Goal: Task Accomplishment & Management: Use online tool/utility

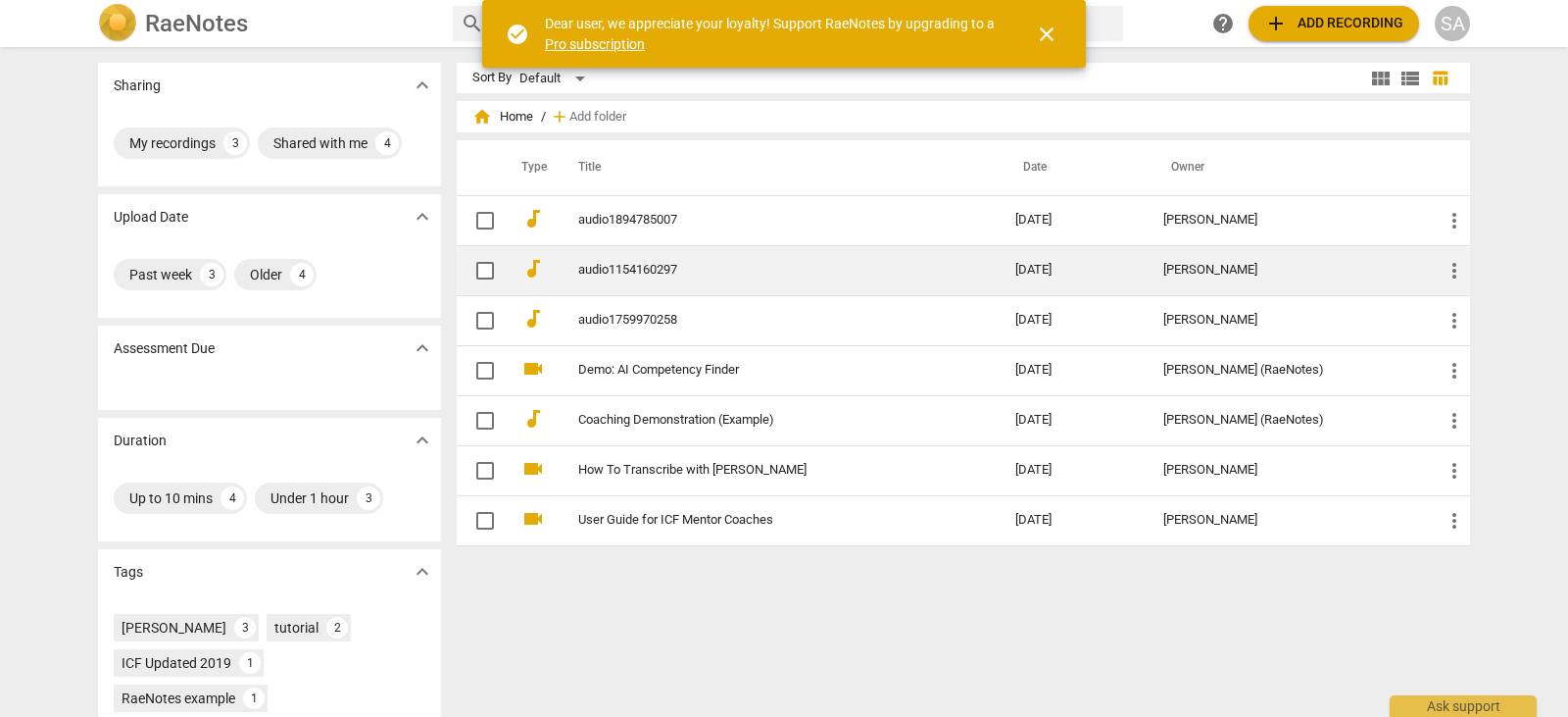
click at [665, 288] on td "audio1154160297" at bounding box center [777, 270] width 445 height 50
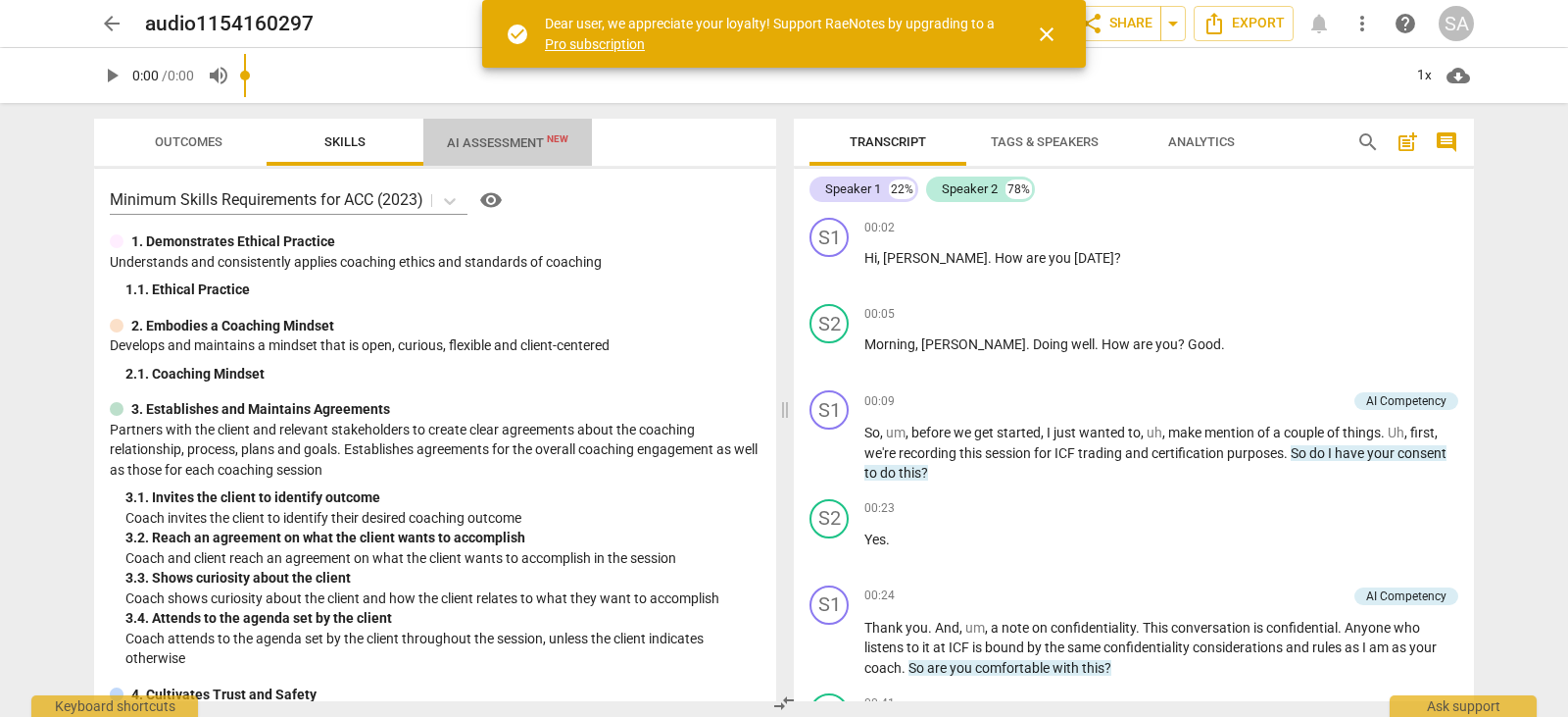
click at [535, 145] on span "AI Assessment New" at bounding box center [507, 142] width 121 height 15
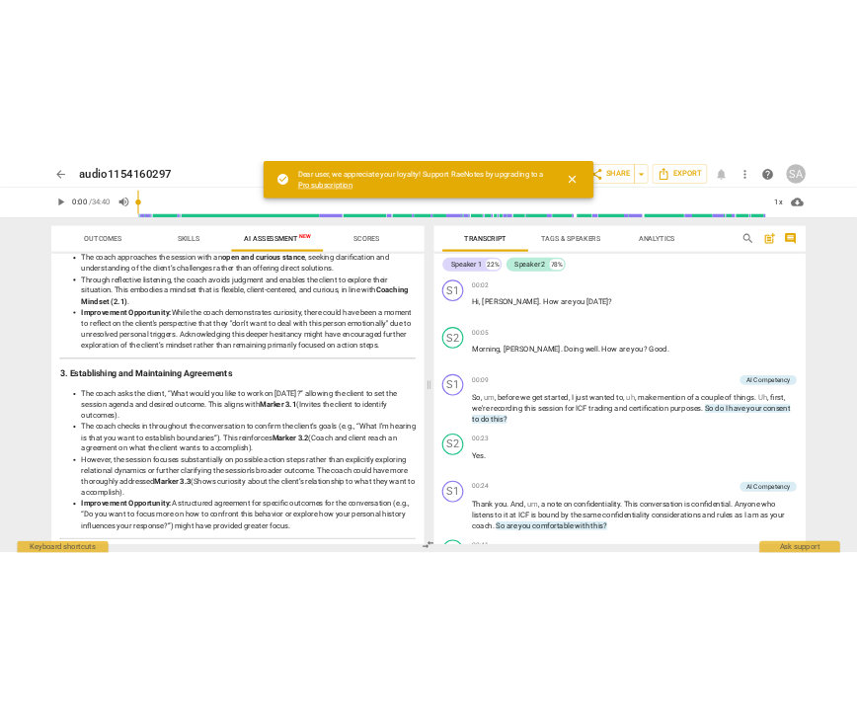
scroll to position [494, 0]
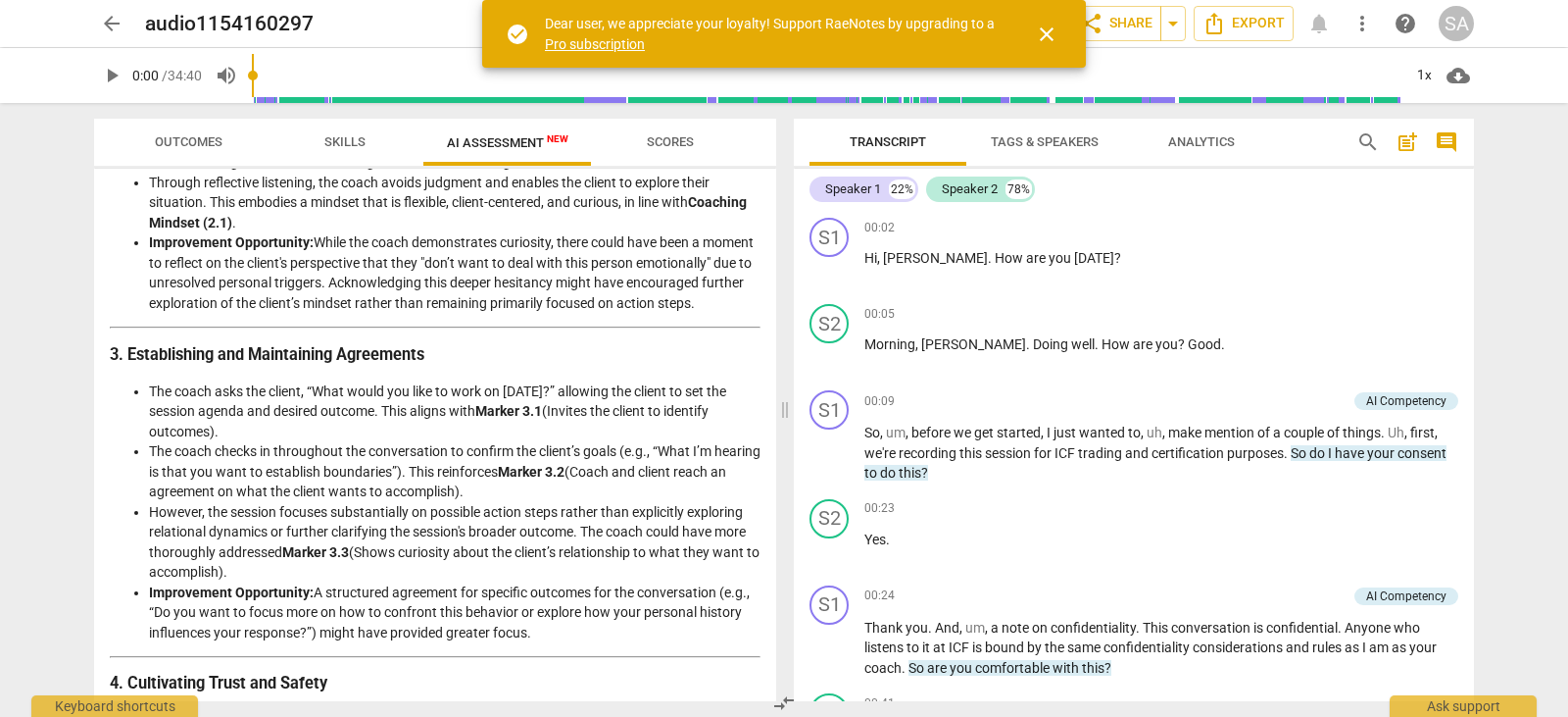
click at [1054, 35] on span "close" at bounding box center [1047, 35] width 24 height 24
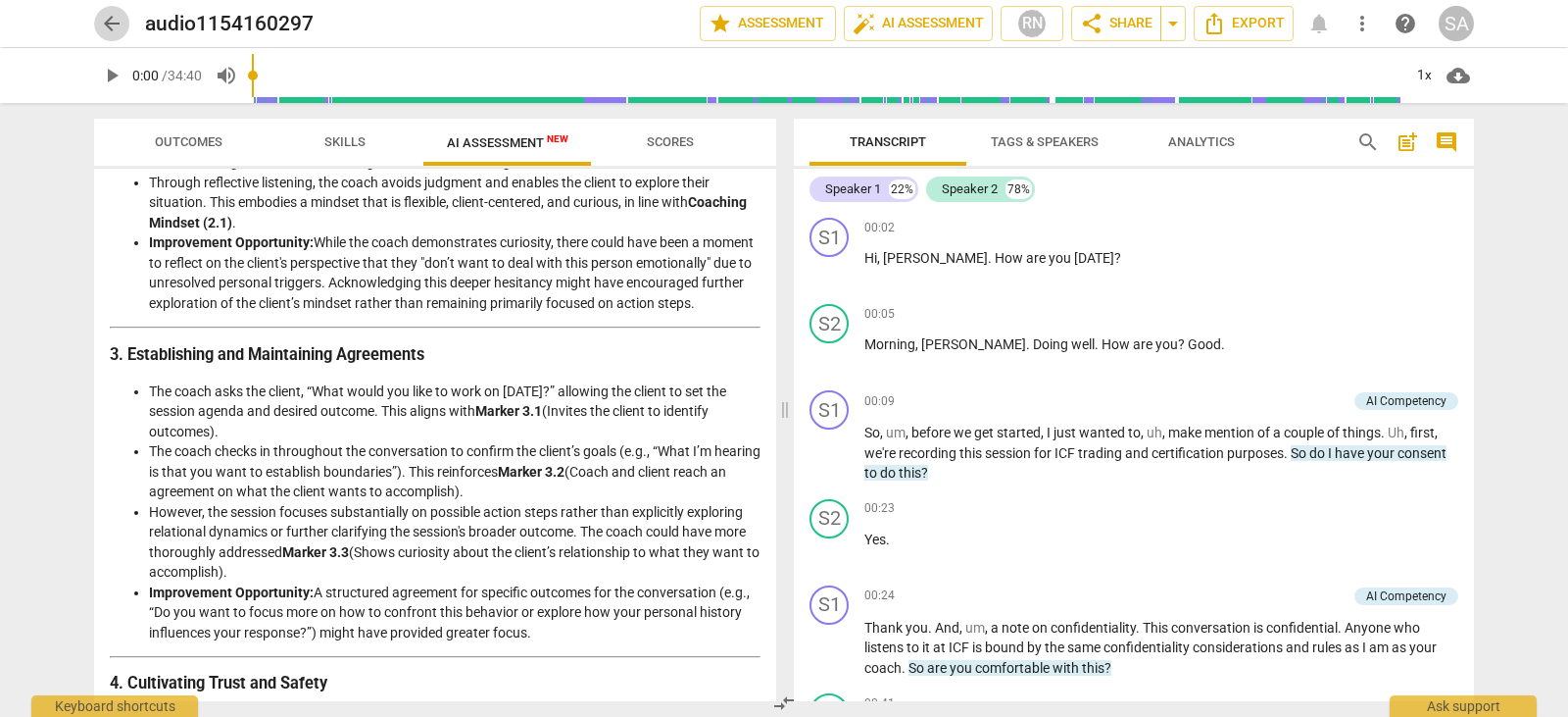
click at [106, 25] on span "arrow_back" at bounding box center [112, 24] width 24 height 24
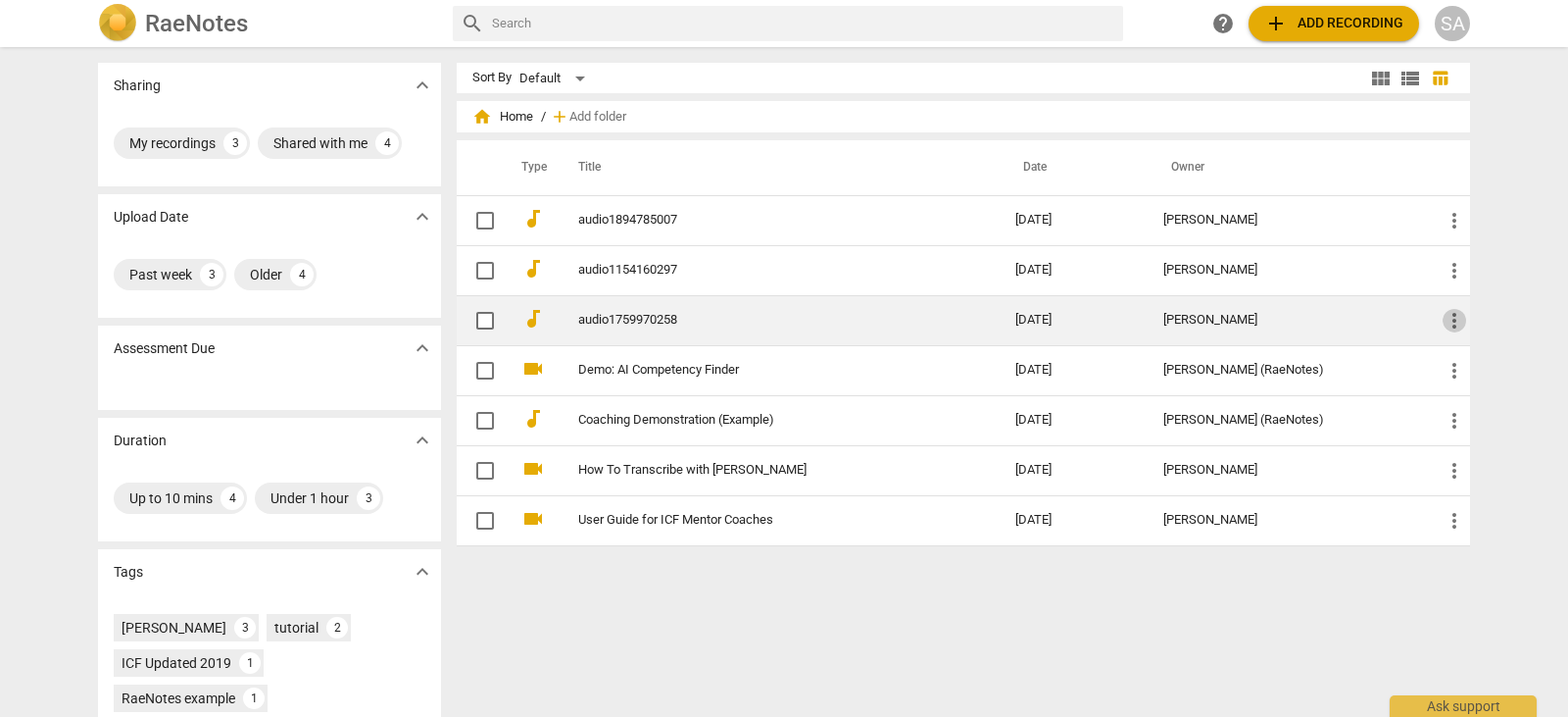
click at [1446, 320] on span "more_vert" at bounding box center [1455, 321] width 24 height 24
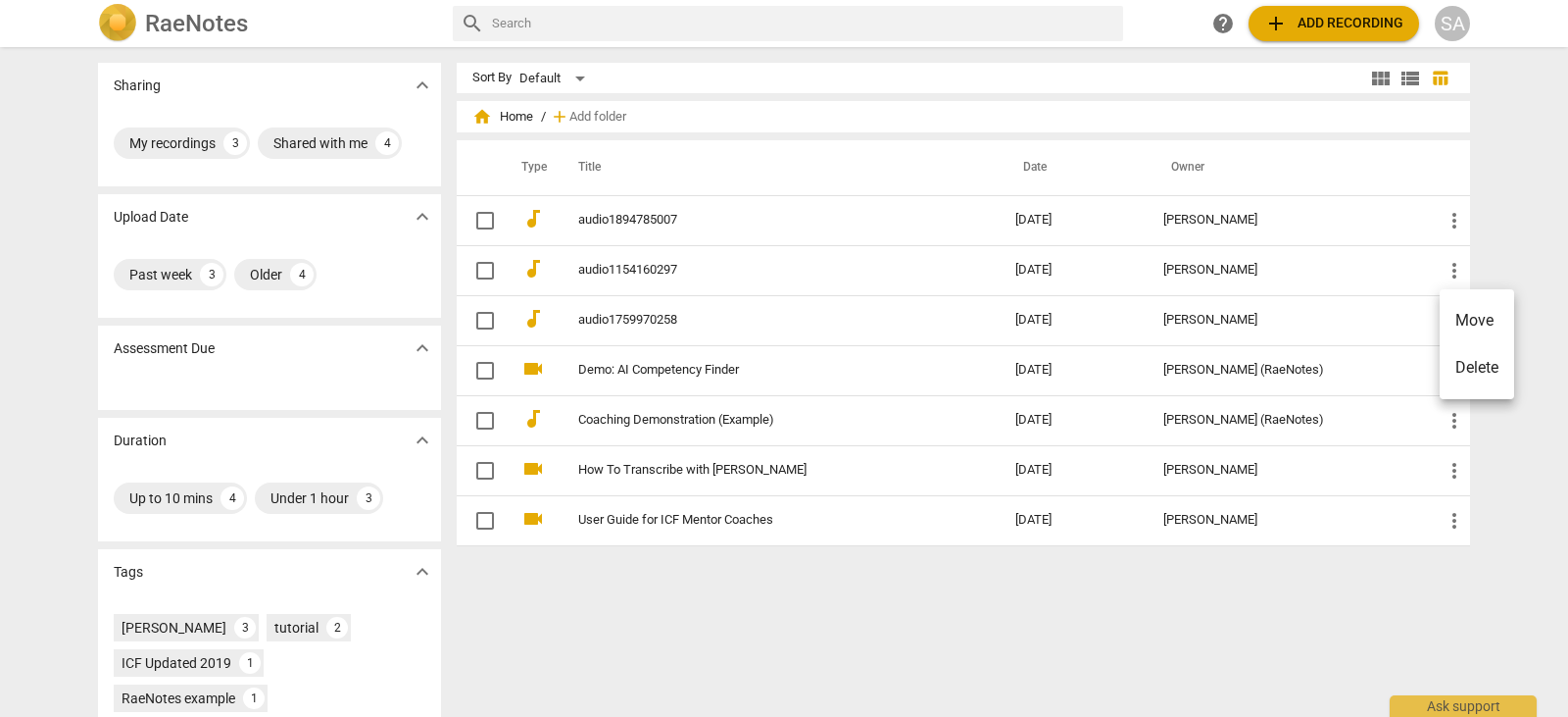
click at [1015, 634] on div at bounding box center [784, 358] width 1568 height 717
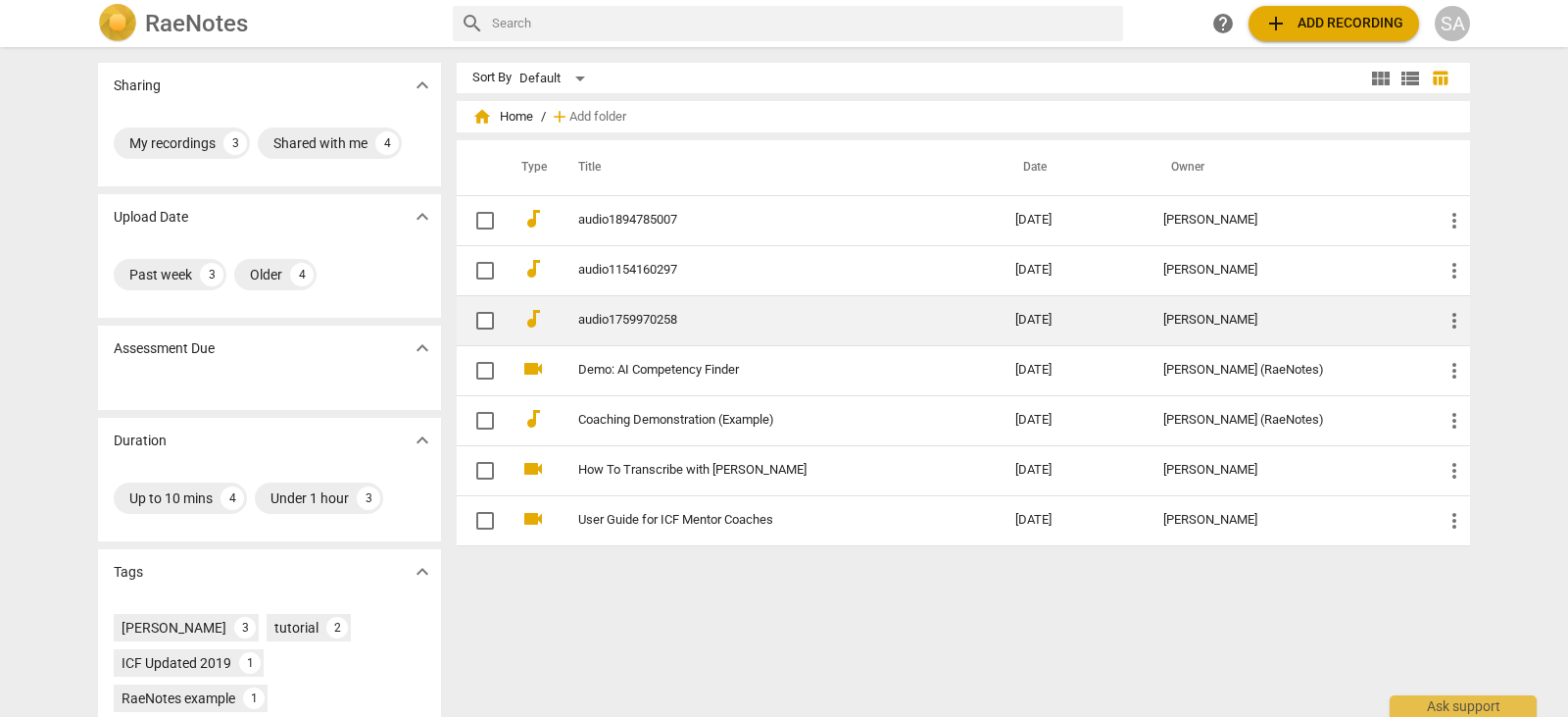
click at [627, 322] on link "audio1759970258" at bounding box center [761, 320] width 366 height 15
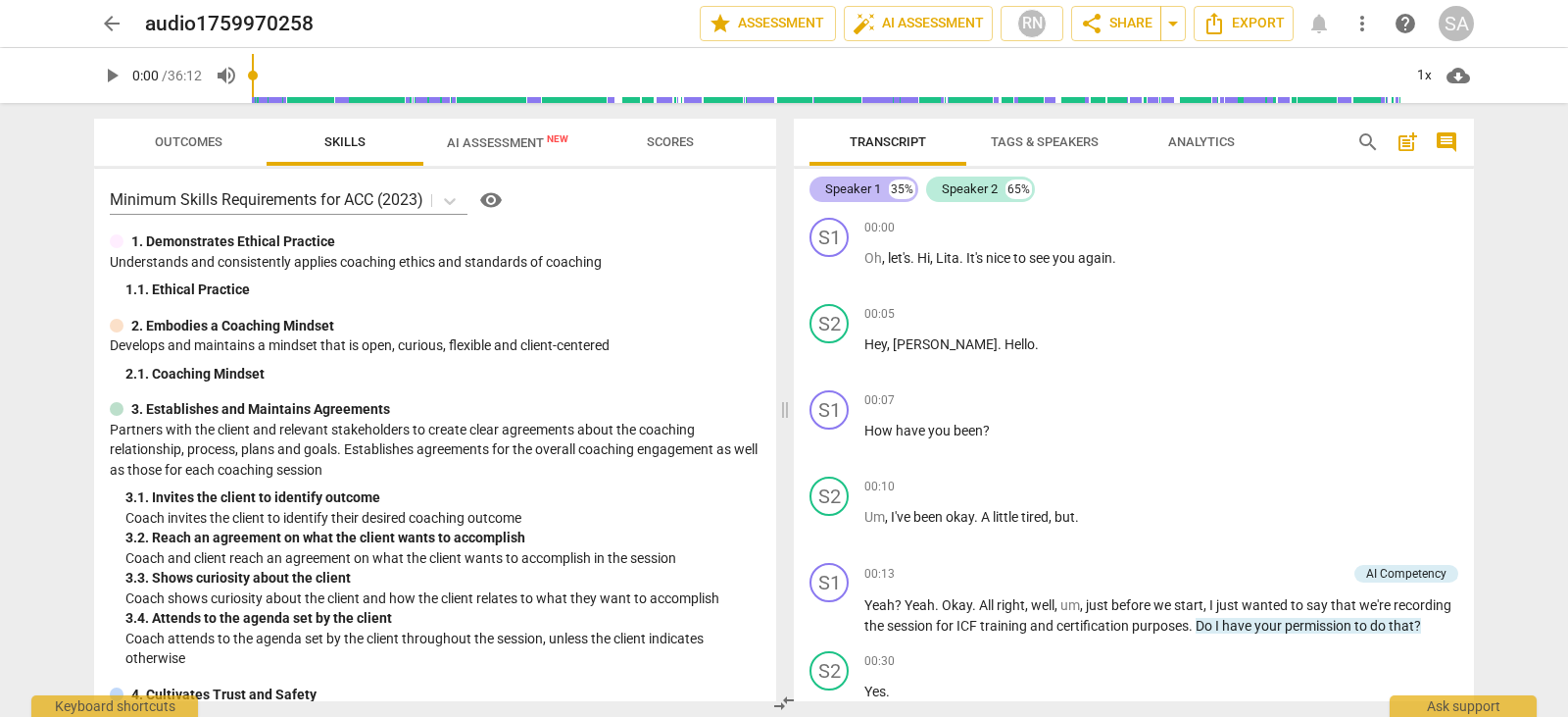
click at [847, 191] on div "Speaker 1" at bounding box center [853, 190] width 56 height 20
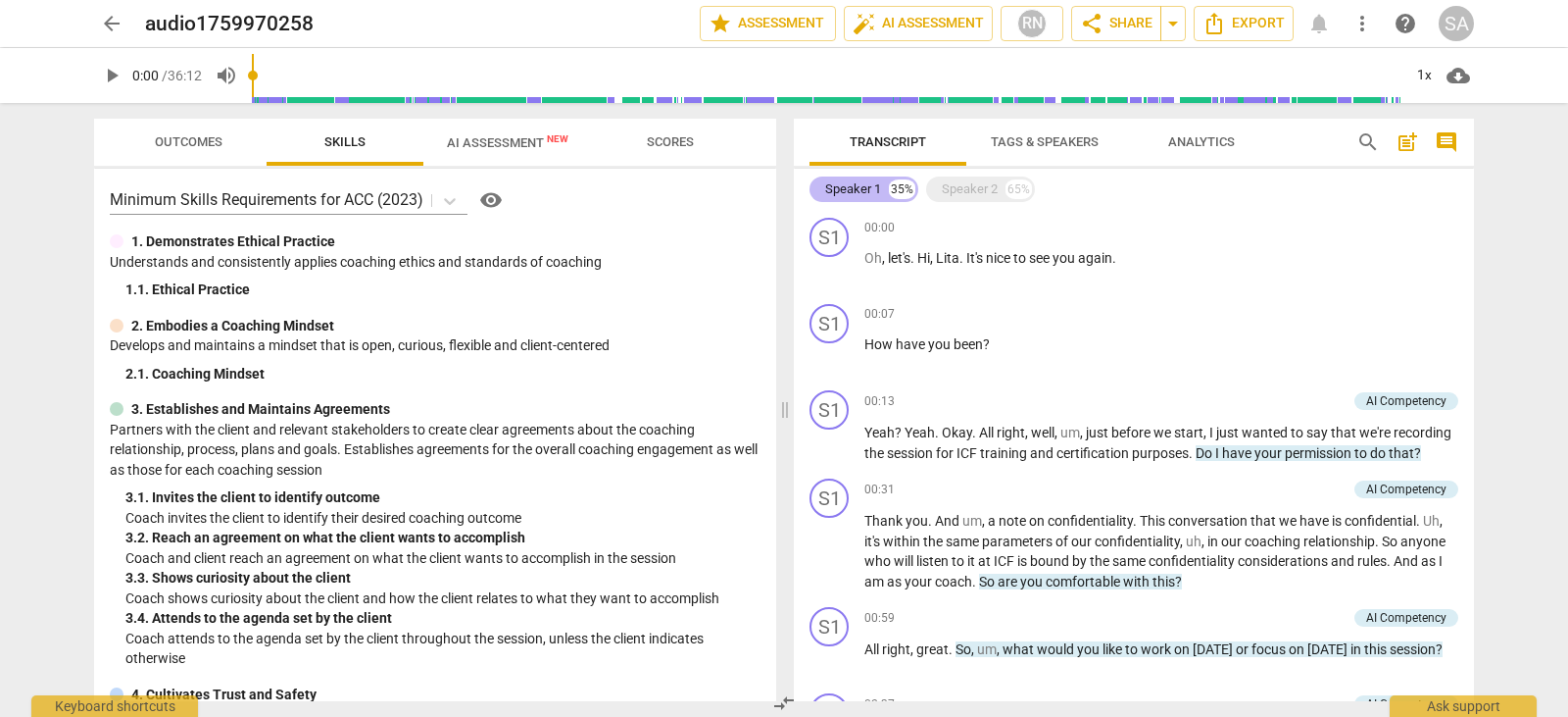
click at [849, 191] on div "Speaker 1" at bounding box center [853, 190] width 56 height 20
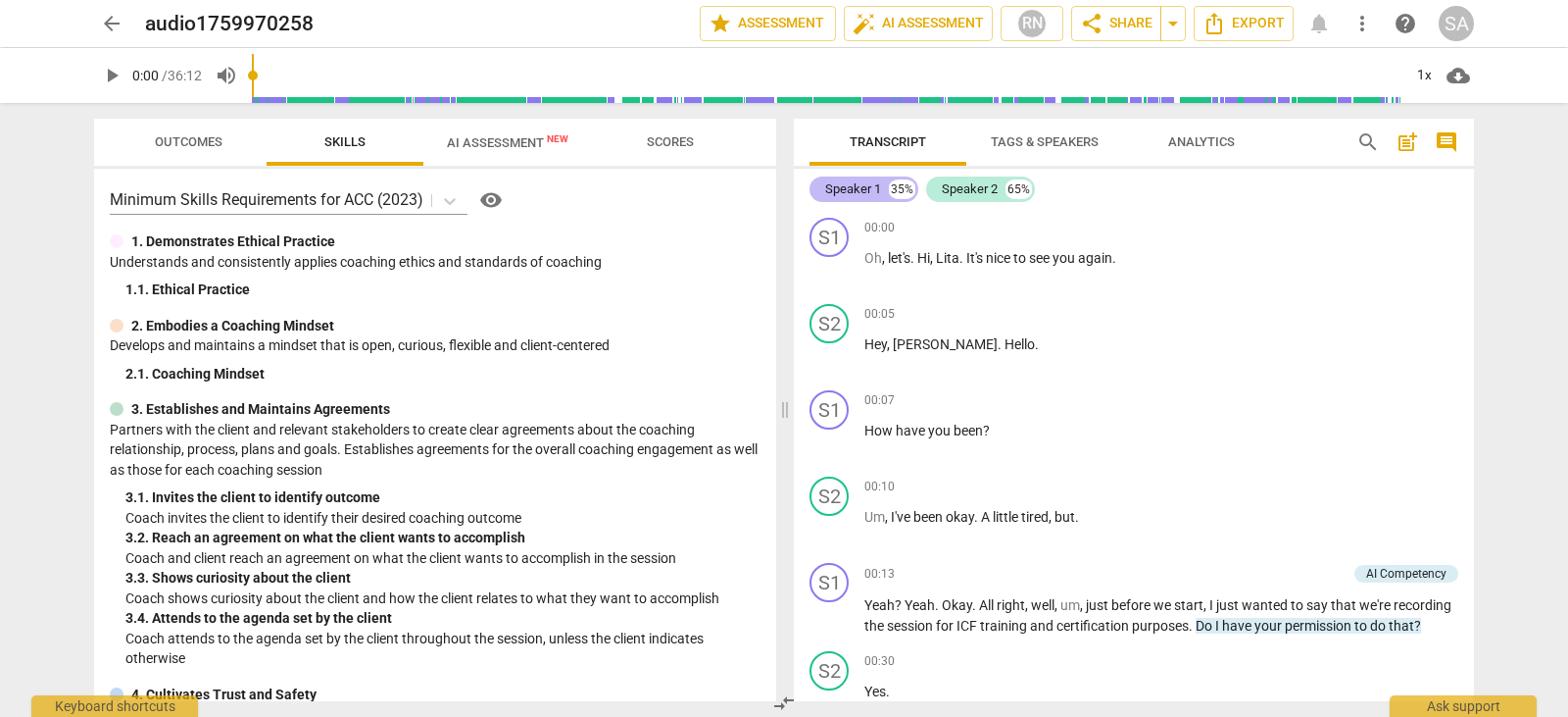
click at [854, 192] on div "Speaker 1" at bounding box center [853, 190] width 56 height 20
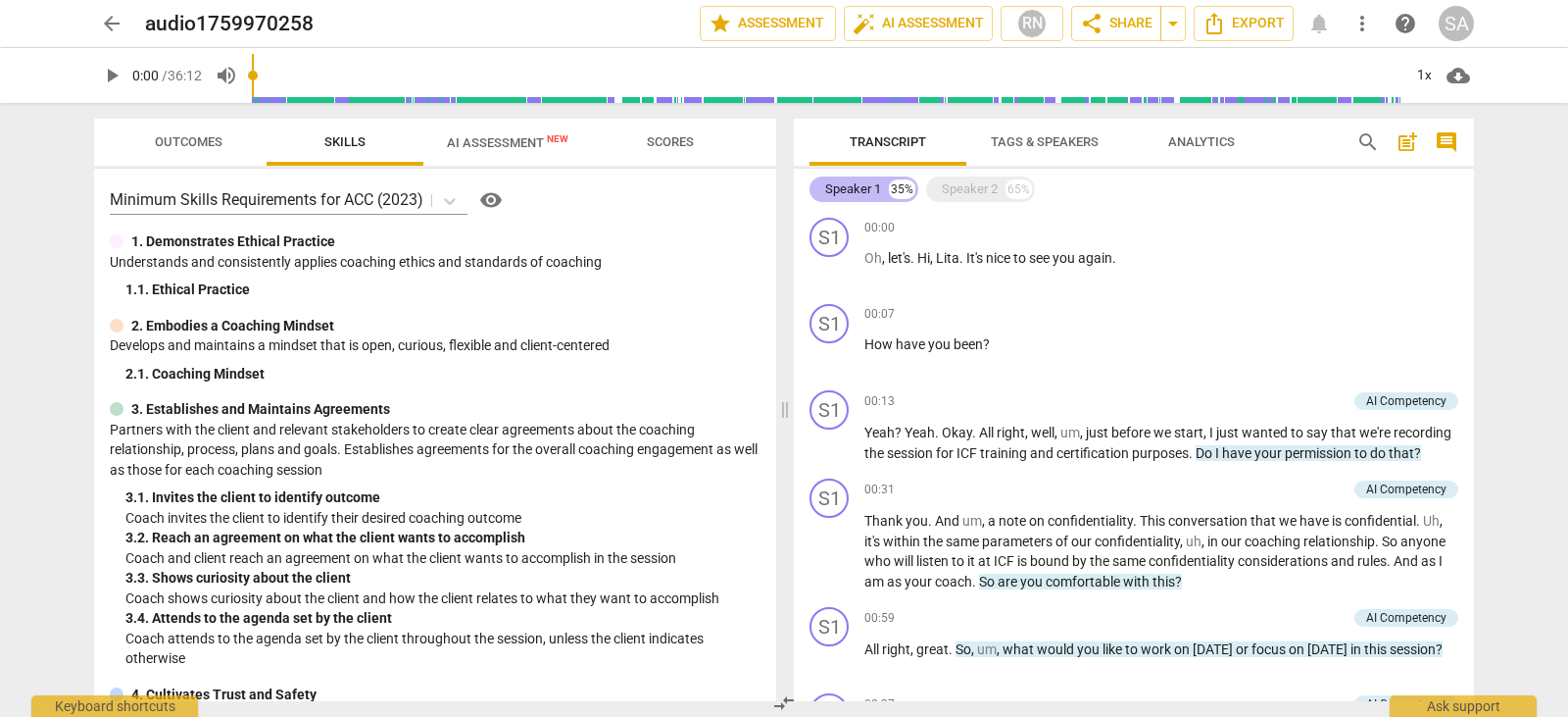
click at [857, 184] on div "Speaker 1" at bounding box center [853, 190] width 56 height 20
click at [875, 190] on div "Speaker 1" at bounding box center [853, 190] width 56 height 20
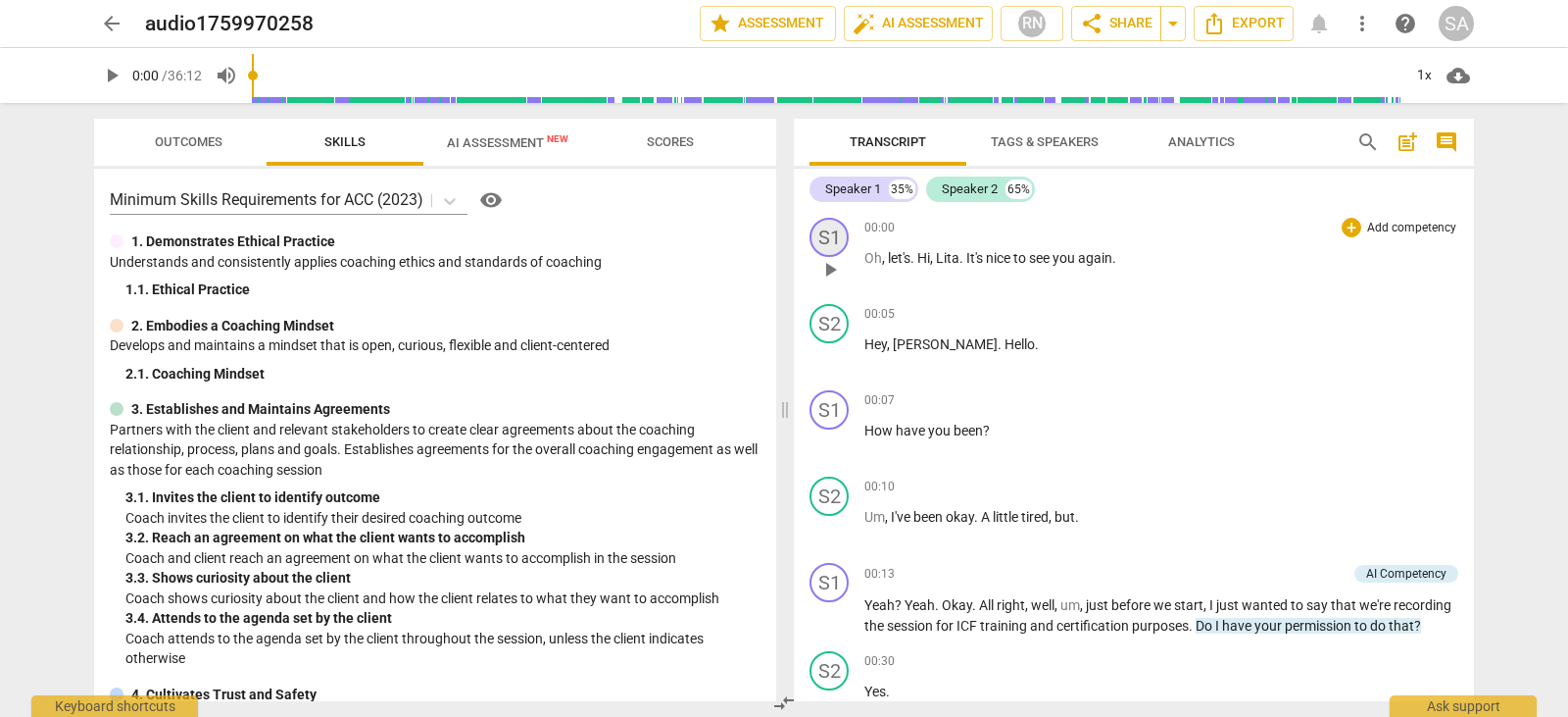
click at [815, 234] on div "S1" at bounding box center [830, 237] width 40 height 40
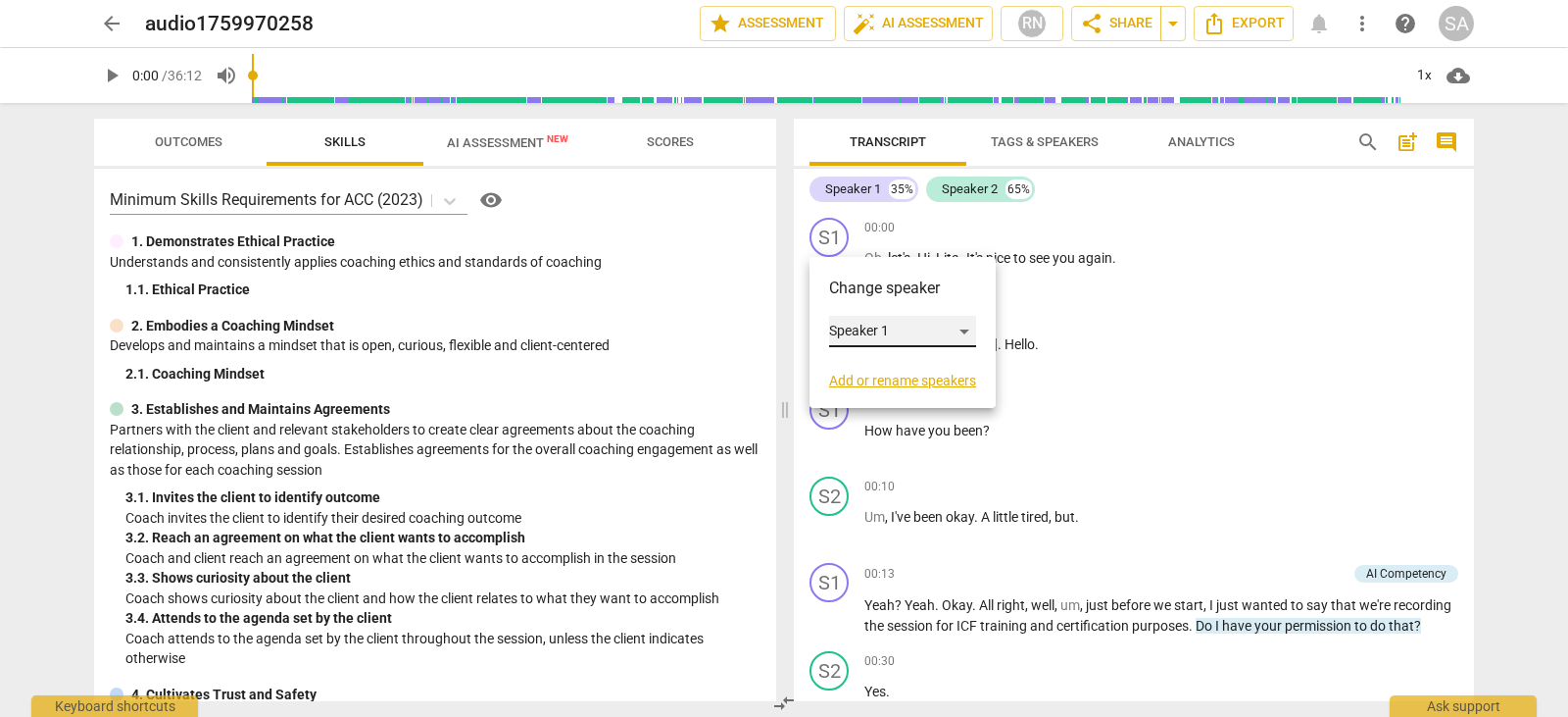
click at [891, 331] on div "Speaker 1" at bounding box center [902, 332] width 147 height 32
click at [919, 291] on div at bounding box center [784, 358] width 1568 height 717
click at [870, 181] on div at bounding box center [784, 358] width 1568 height 717
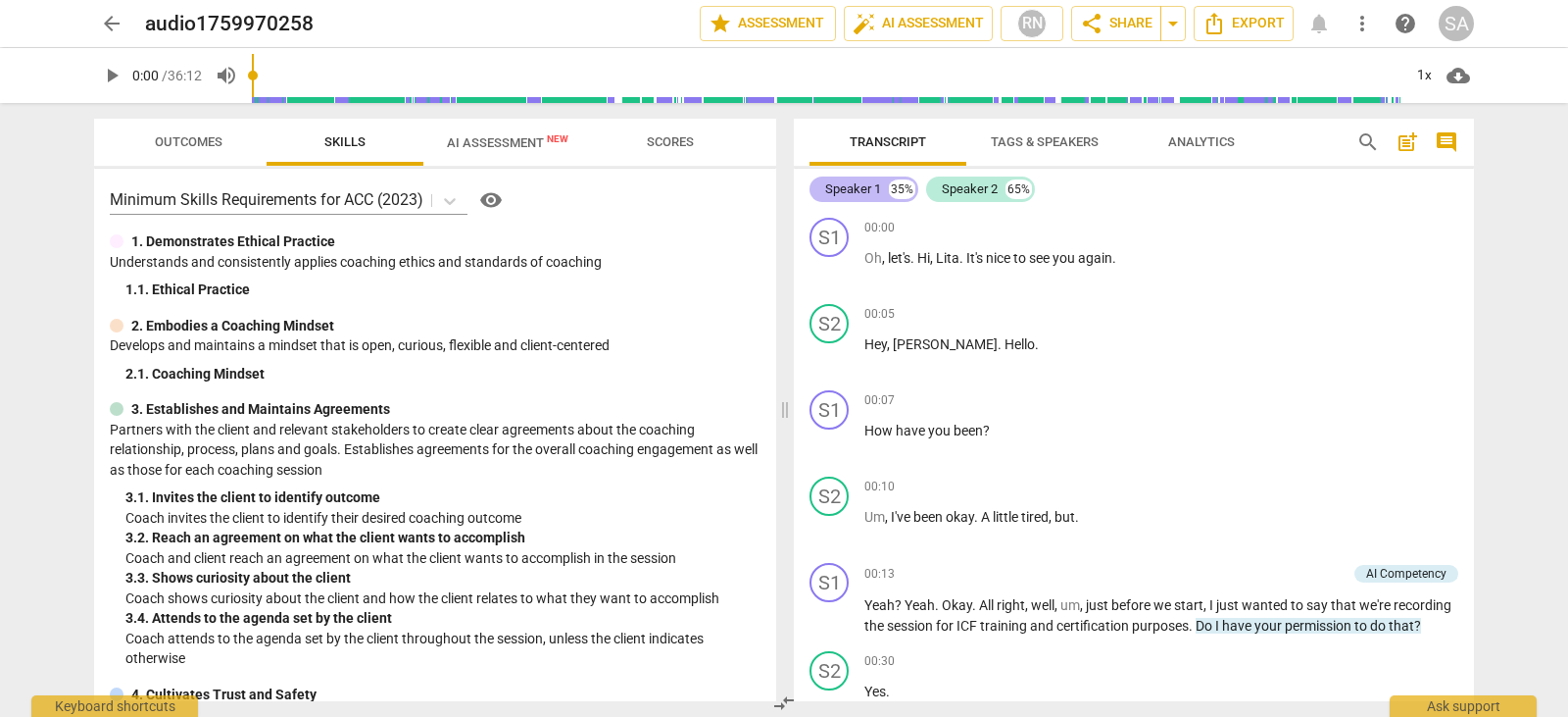
click at [866, 190] on div "Speaker 1" at bounding box center [853, 190] width 56 height 20
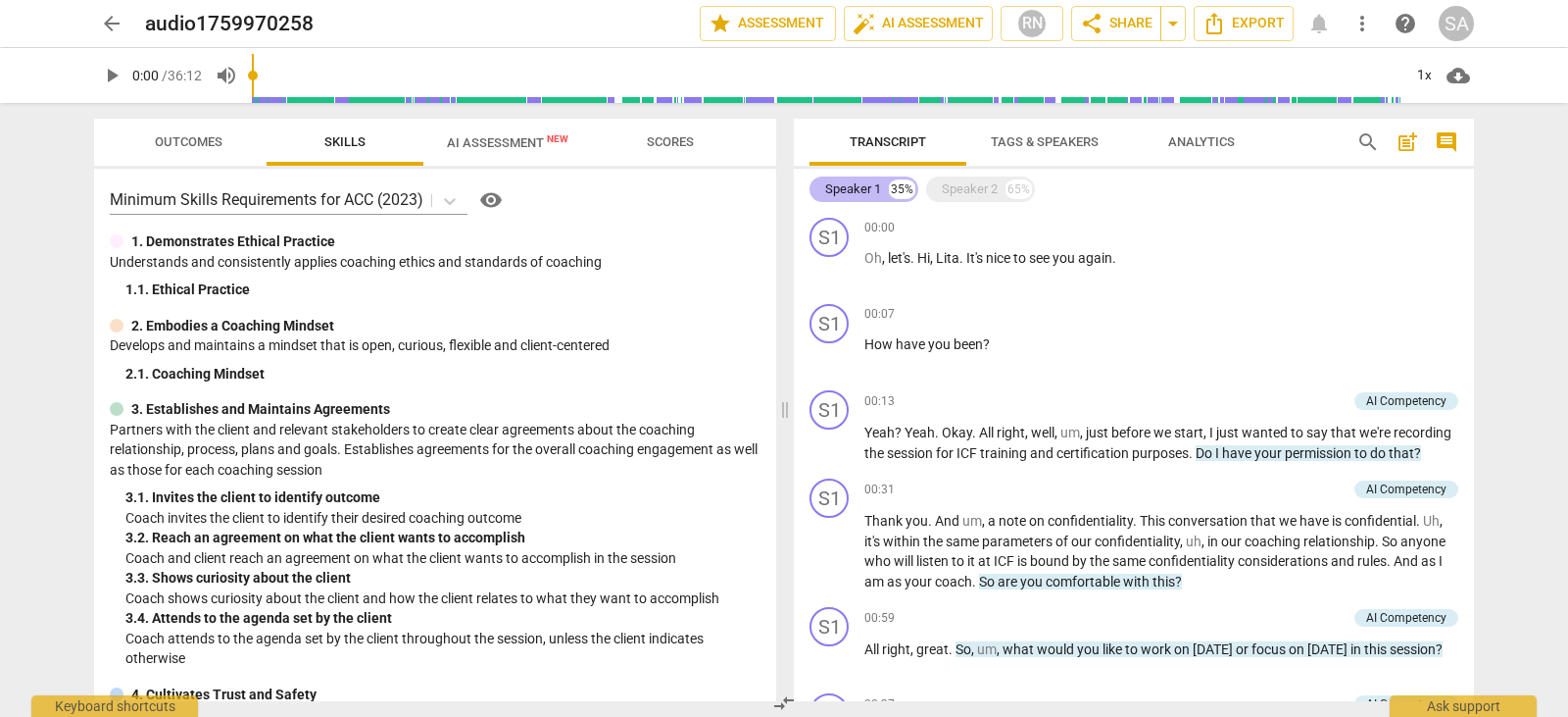
click at [862, 182] on div "Speaker 1" at bounding box center [853, 190] width 56 height 20
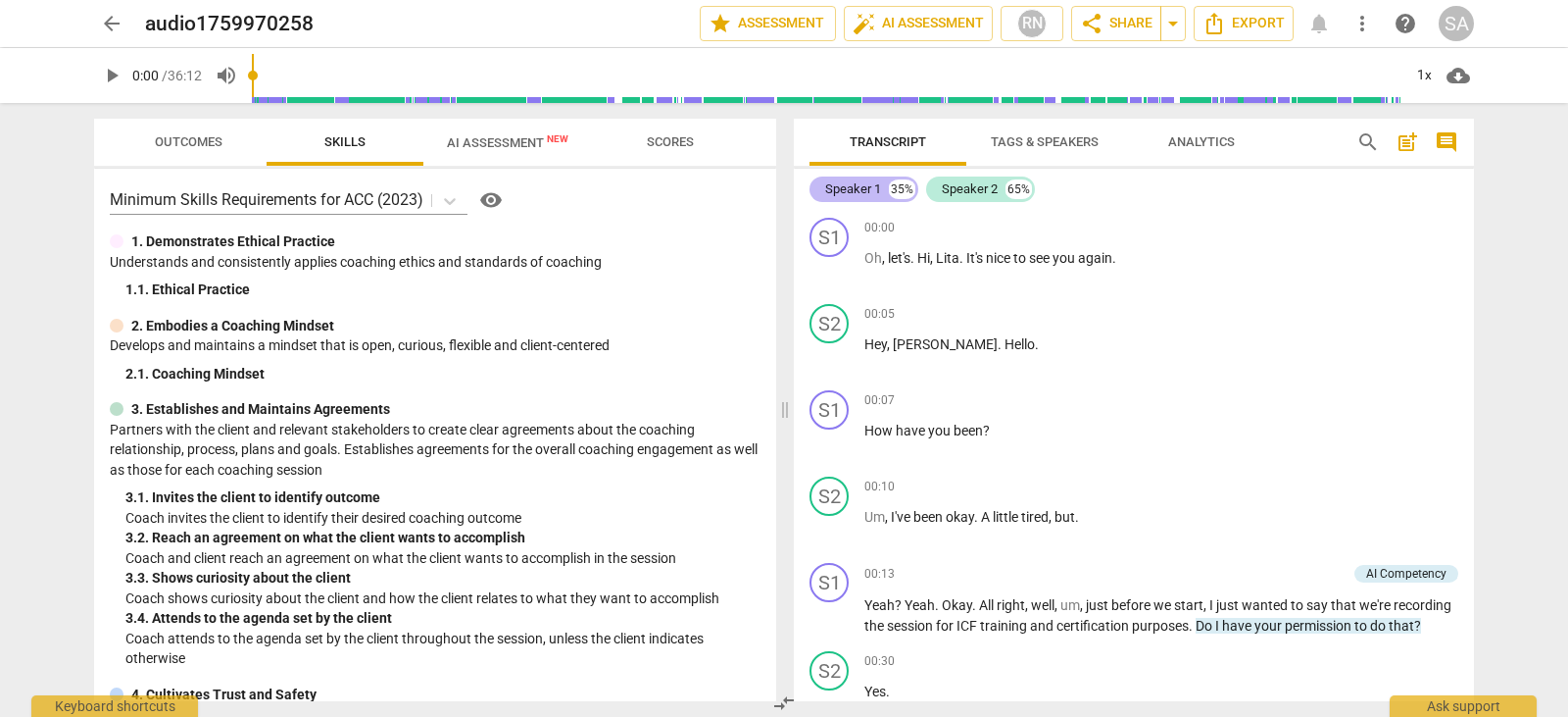
click at [827, 188] on div "Speaker 1" at bounding box center [853, 190] width 56 height 20
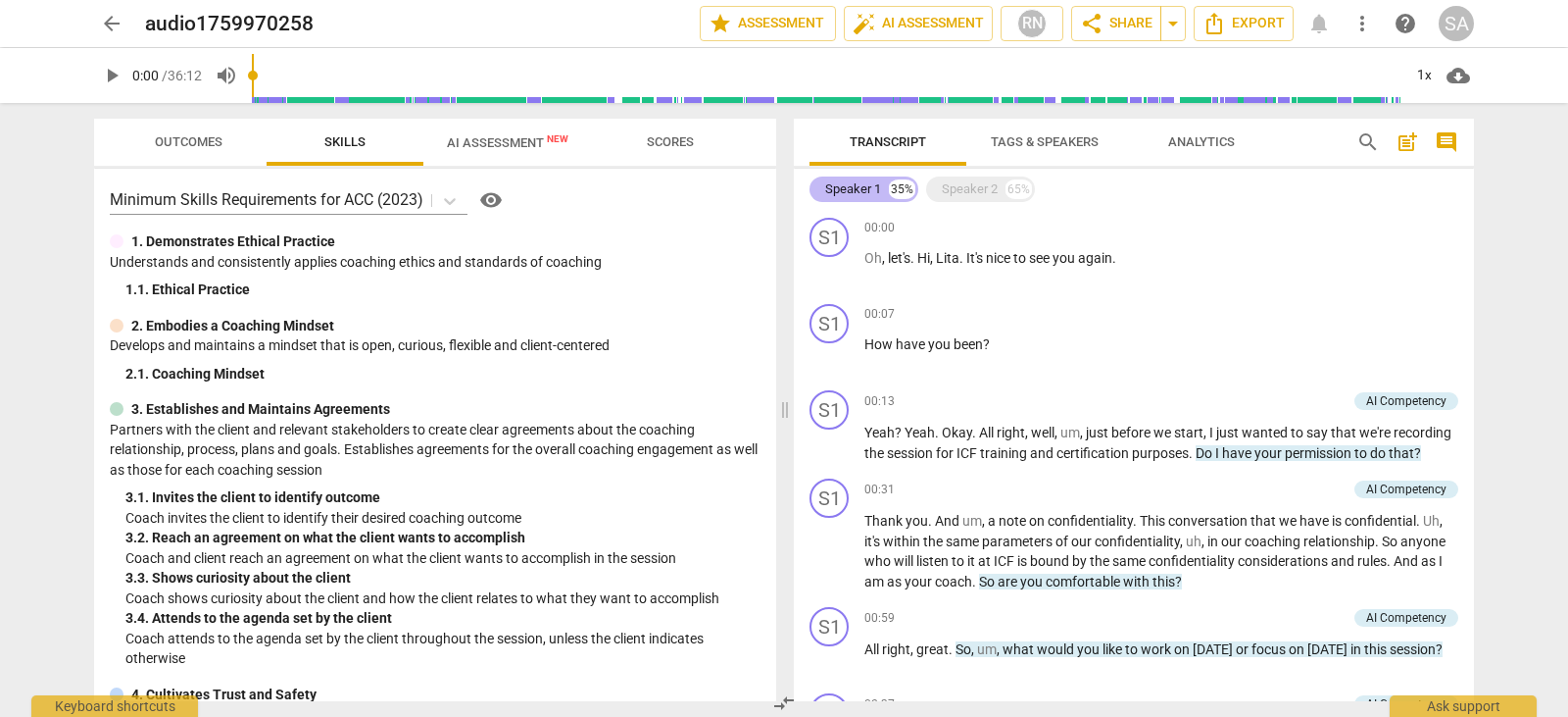
click at [827, 188] on div "Speaker 1" at bounding box center [853, 190] width 56 height 20
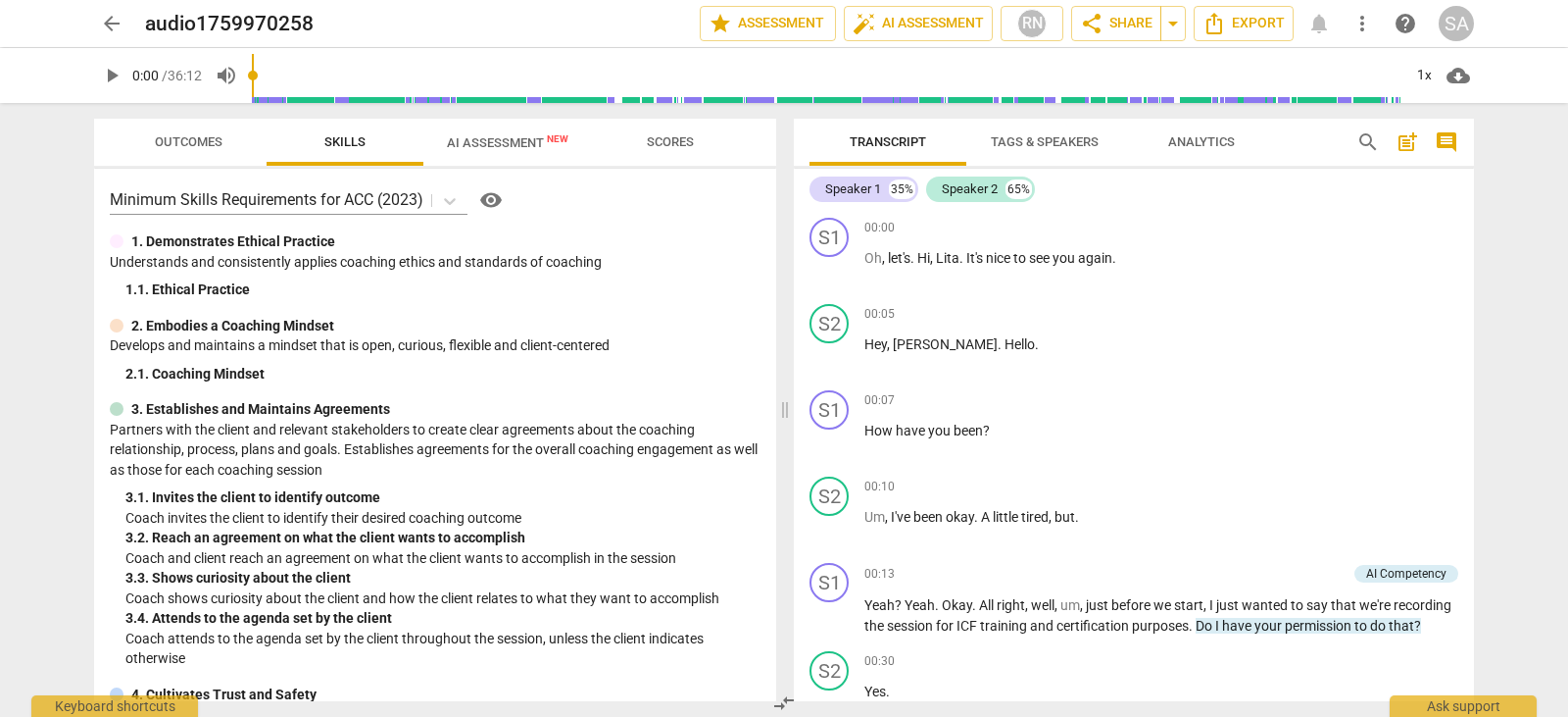
click at [1074, 143] on span "Tags & Speakers" at bounding box center [1044, 141] width 108 height 15
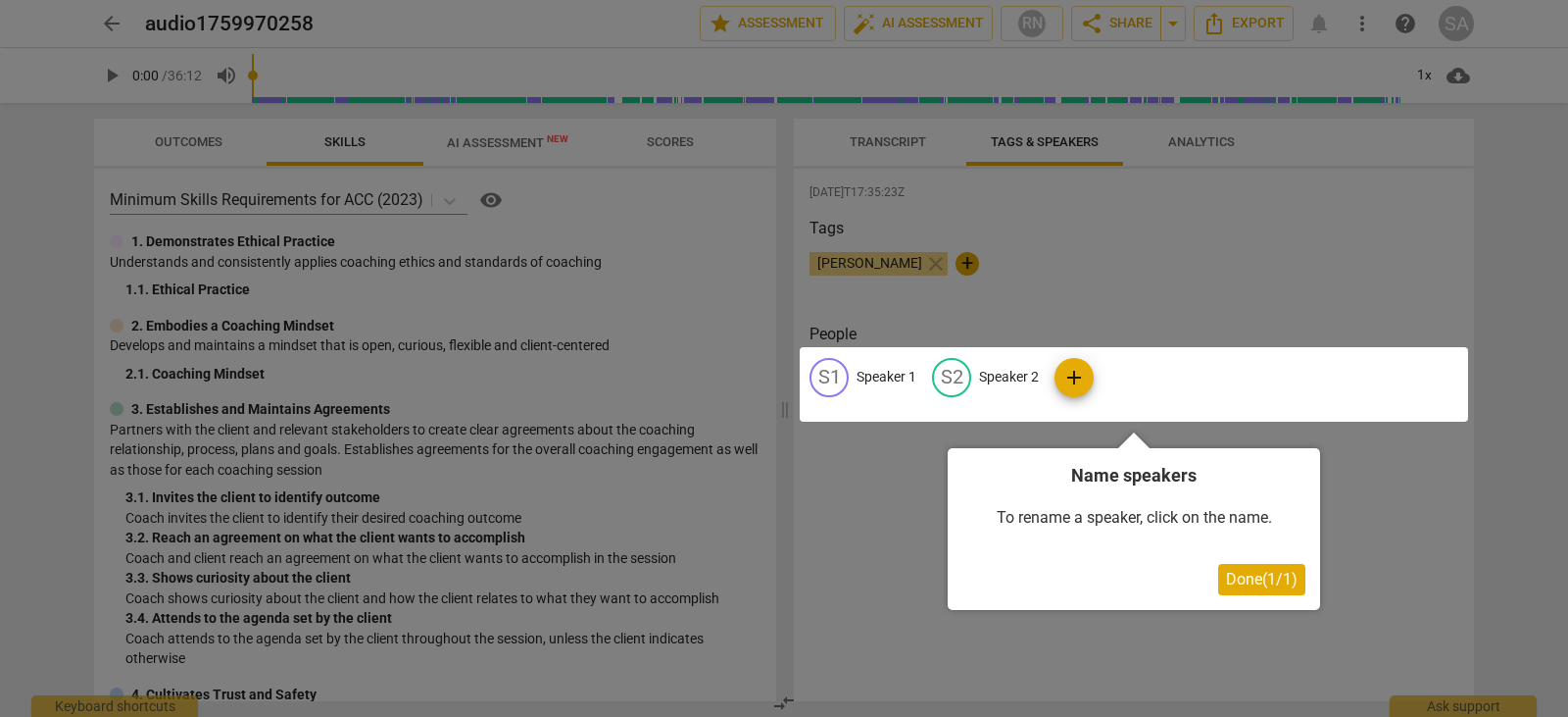
click at [1235, 582] on span "Done ( 1 / 1 )" at bounding box center [1261, 579] width 71 height 19
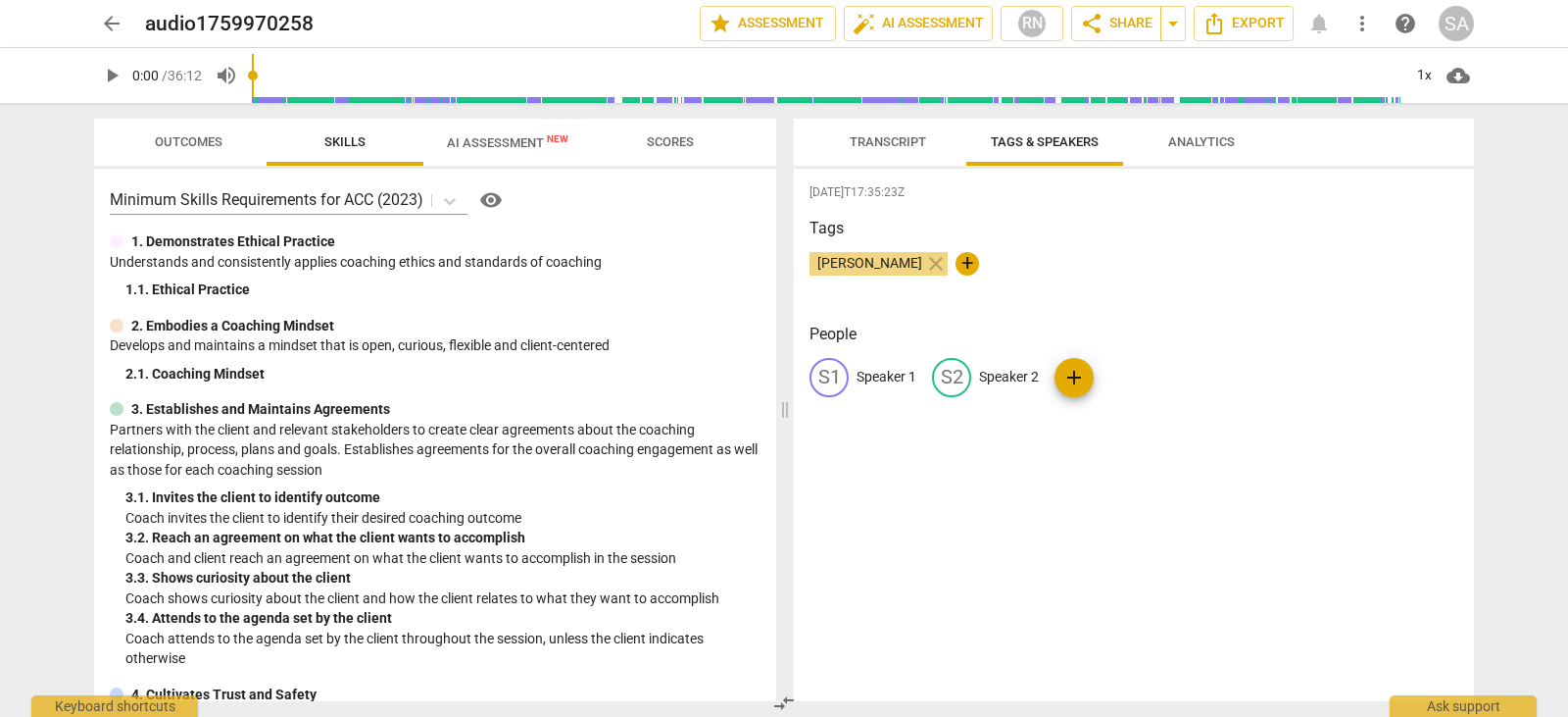
click at [848, 369] on div "S1 Speaker 1" at bounding box center [863, 377] width 107 height 40
type input "o"
type input "Coach"
click at [1137, 373] on p "Speaker 2" at bounding box center [1136, 376] width 60 height 21
type input "Client"
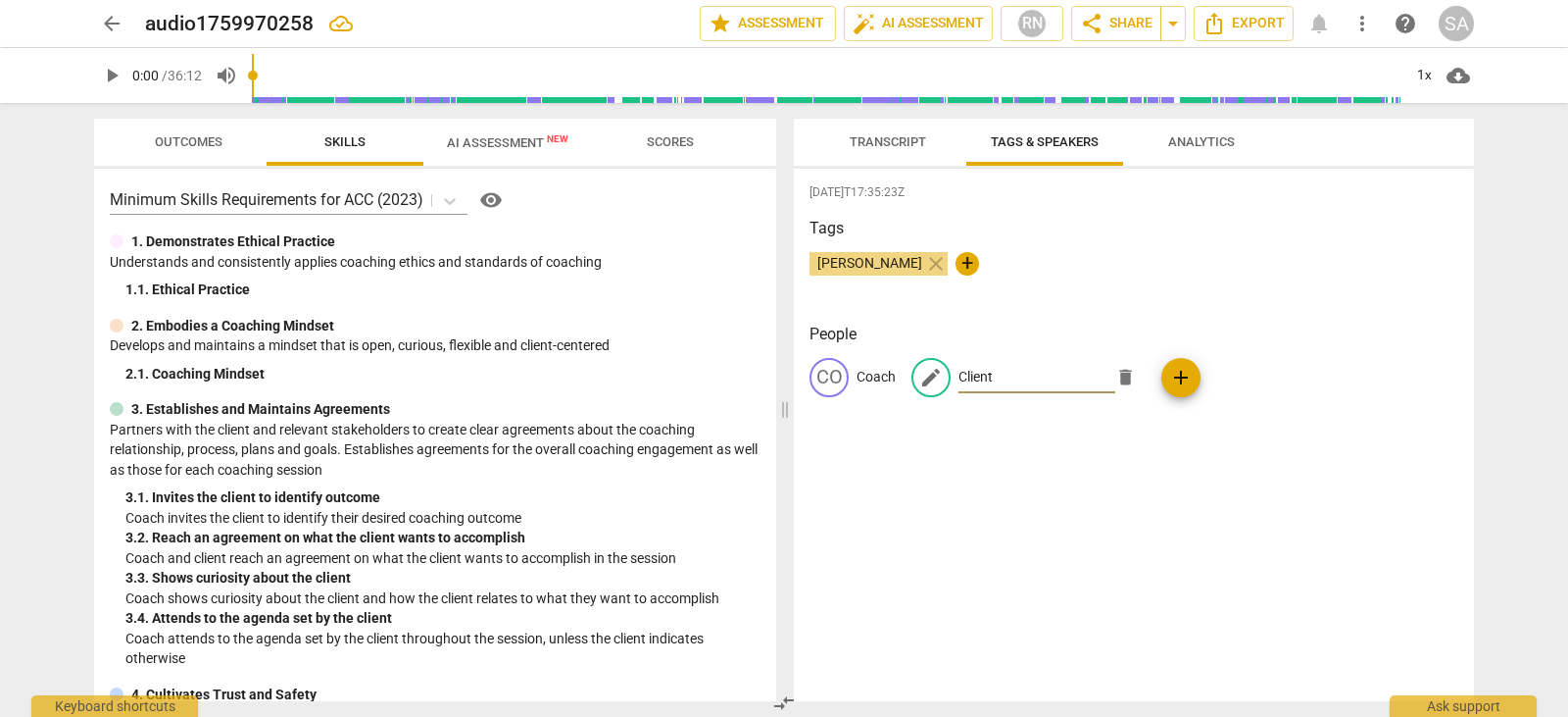
click at [1233, 483] on div "[DATE]T17:35:23Z Tags [PERSON_NAME] close + People CO Coach edit Client delete …" at bounding box center [1133, 435] width 680 height 532
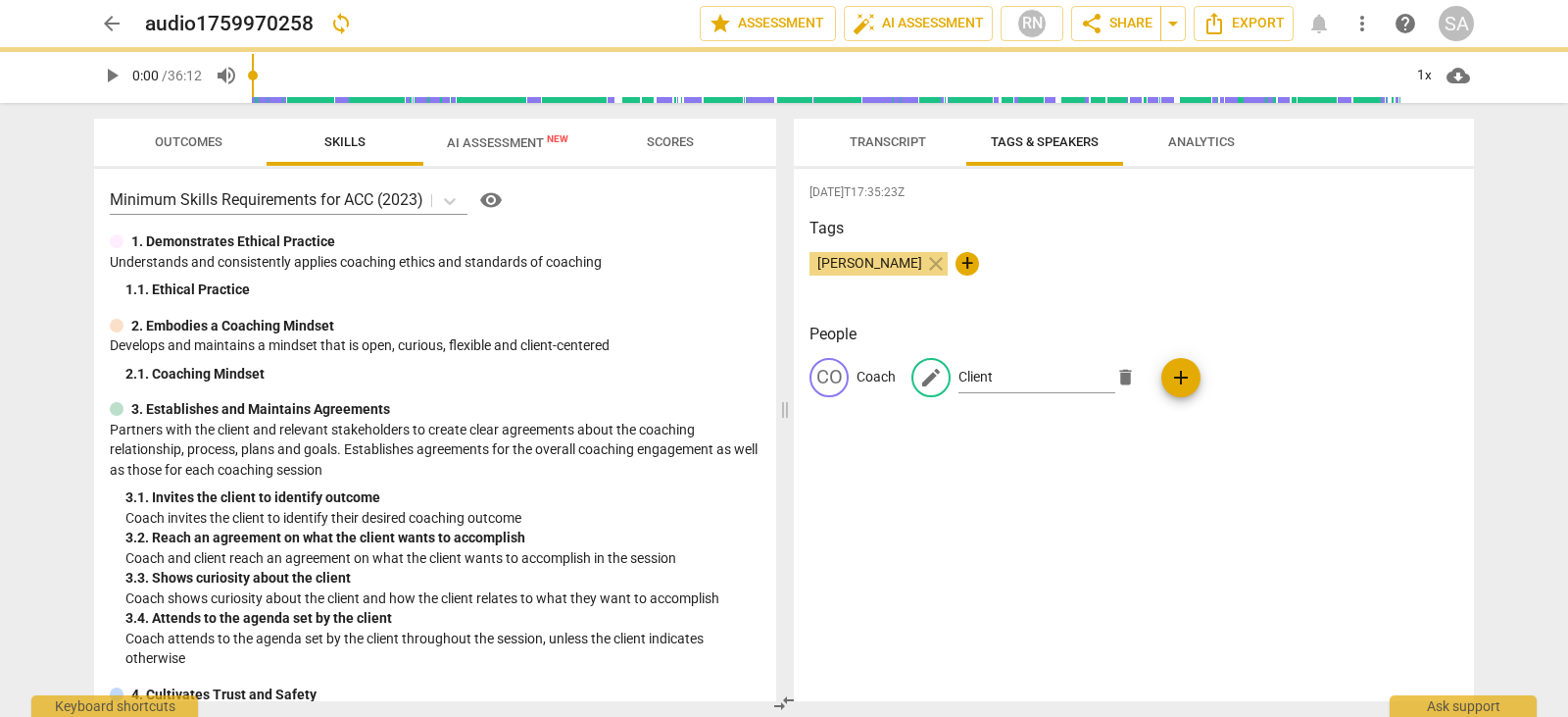
click at [1185, 379] on div "CO Coach edit Client delete add" at bounding box center [1134, 384] width 649 height 55
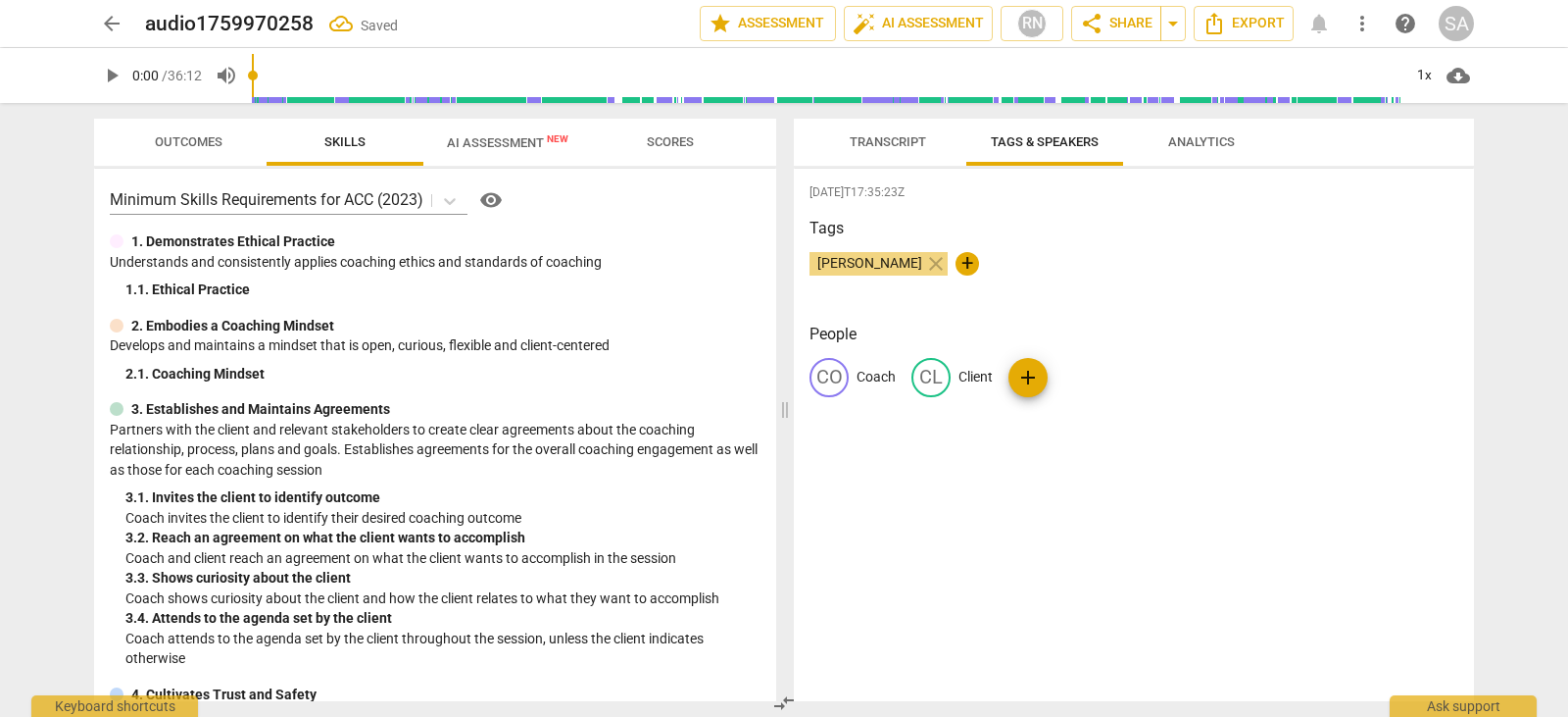
click at [1022, 523] on div "[DATE]T17:35:23Z Tags [PERSON_NAME] close + People CO Coach CL Client add" at bounding box center [1133, 435] width 680 height 532
click at [864, 136] on span "Transcript" at bounding box center [887, 141] width 76 height 15
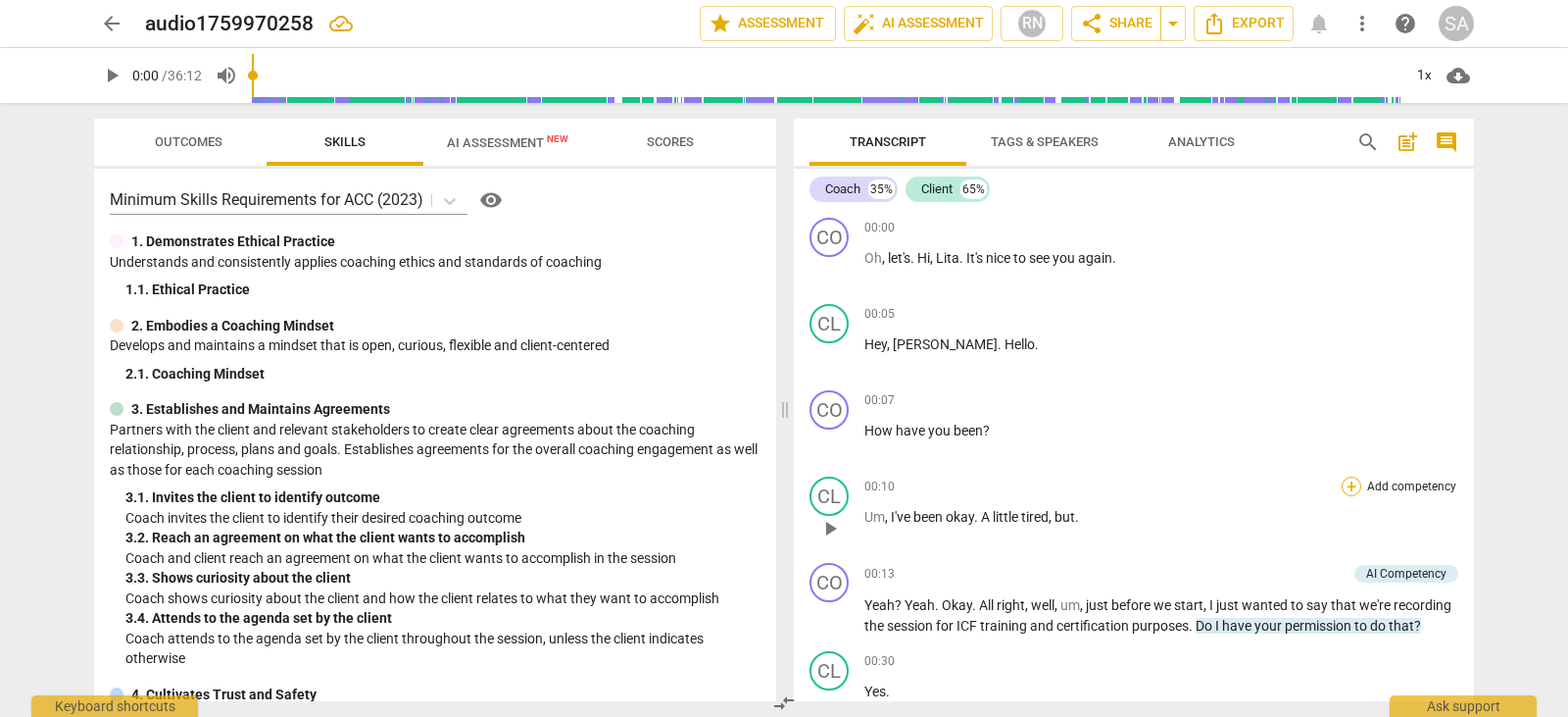
click at [1352, 488] on div "+" at bounding box center [1352, 487] width 20 height 20
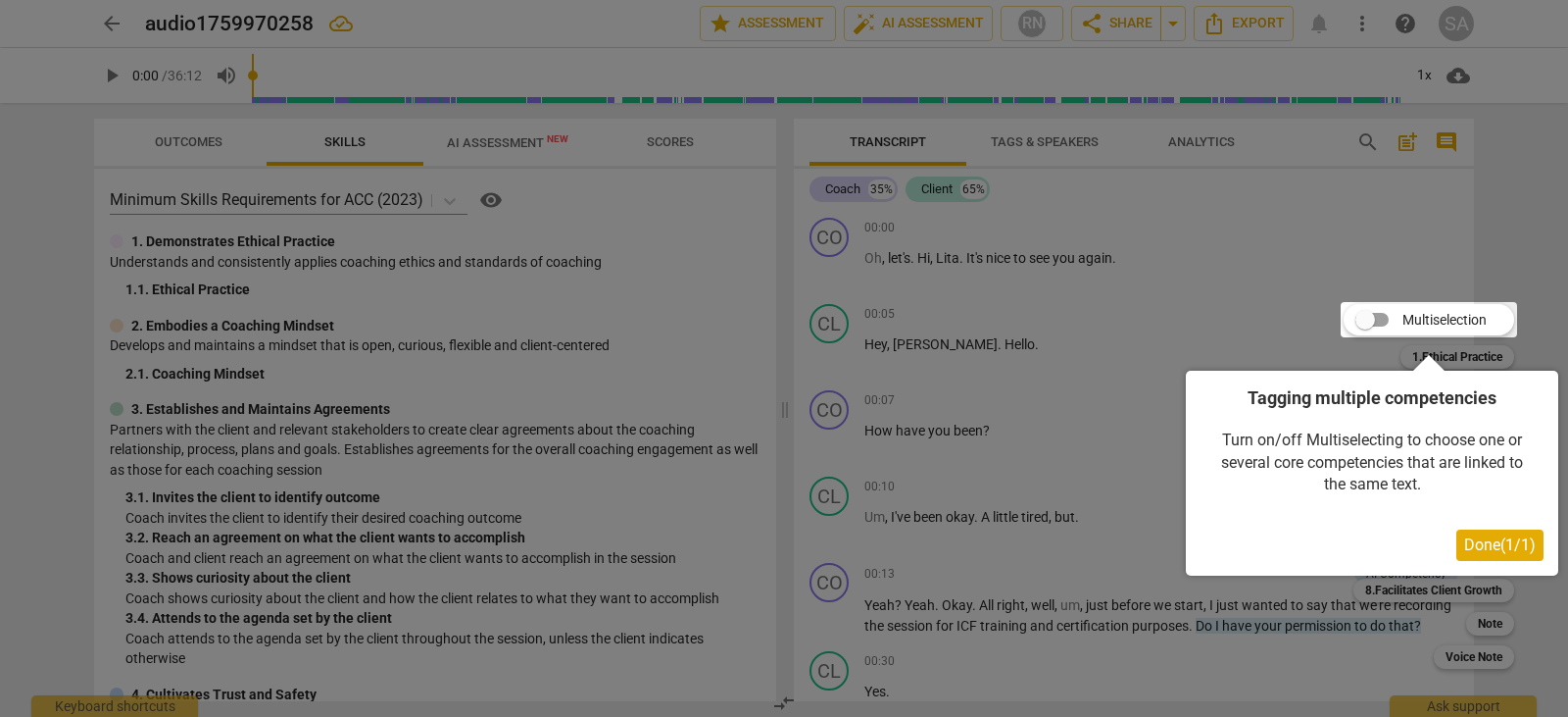
click at [1480, 544] on span "Done ( 1 / 1 )" at bounding box center [1500, 544] width 71 height 19
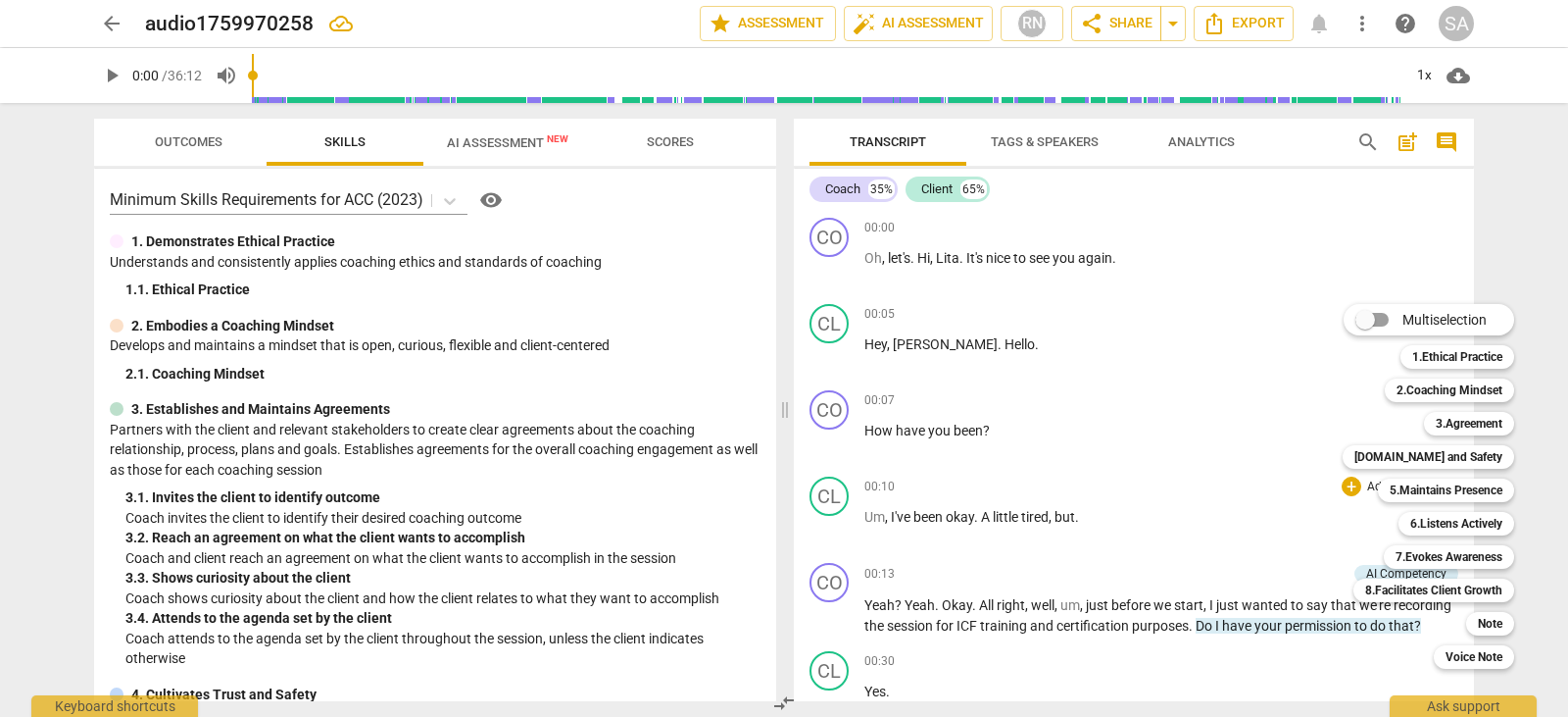
click at [1102, 557] on div at bounding box center [784, 358] width 1568 height 717
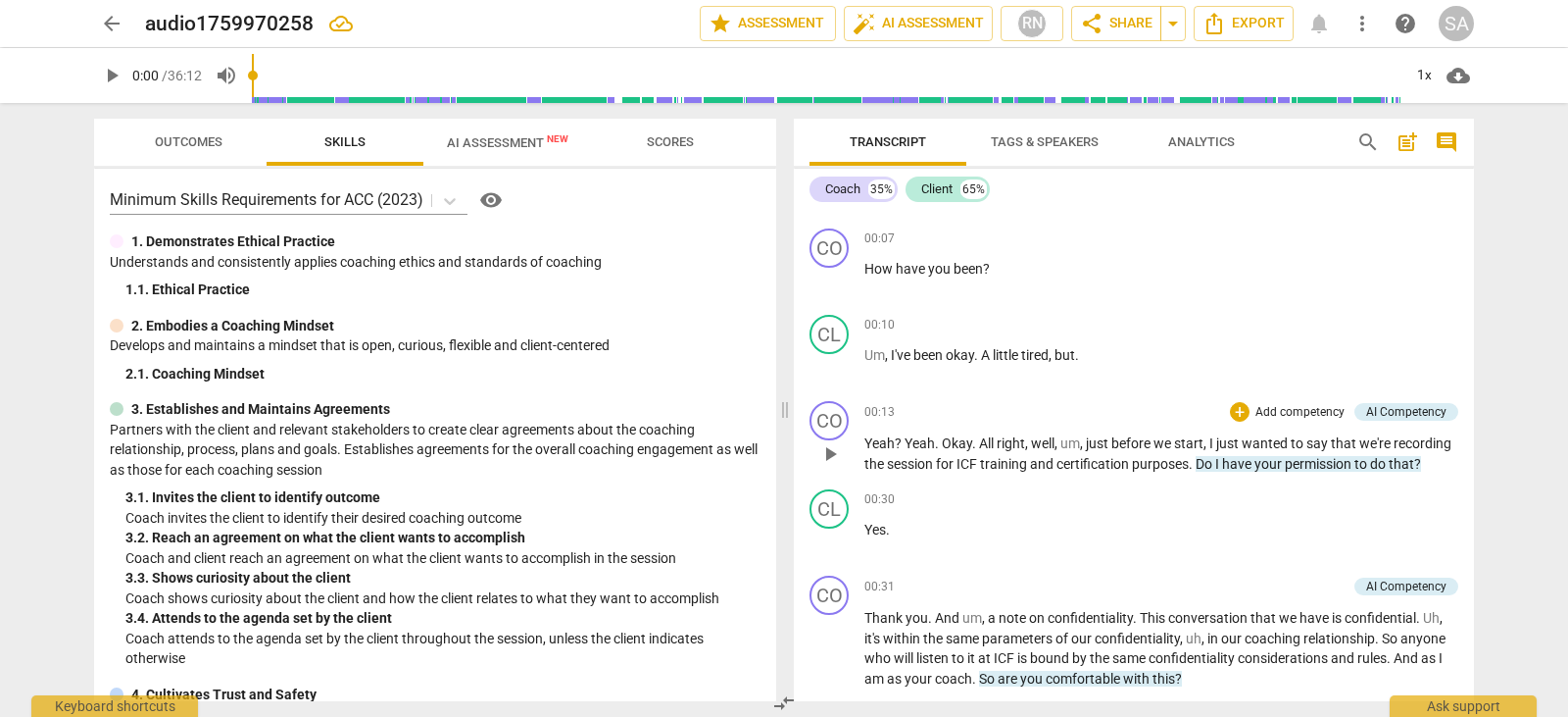
scroll to position [197, 0]
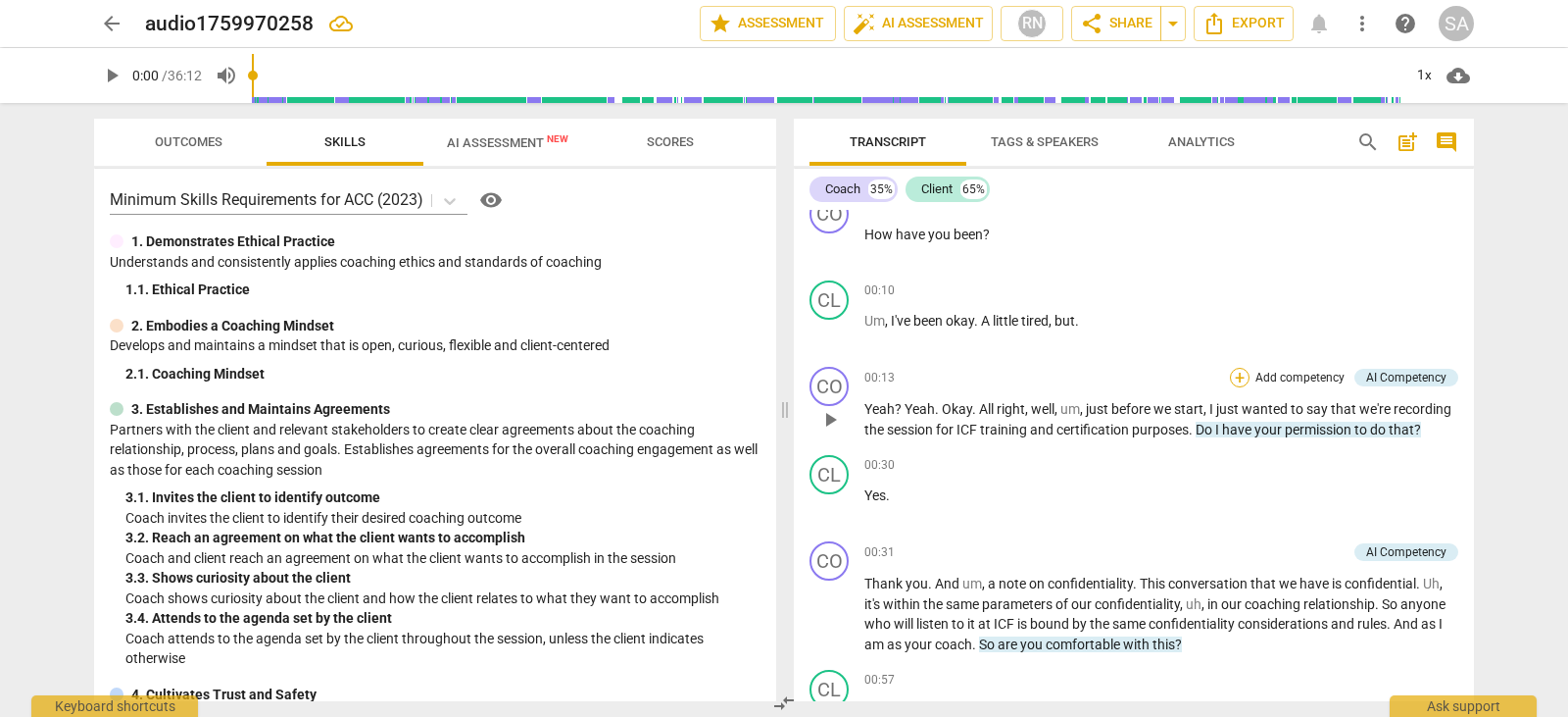
click at [1238, 374] on div "+" at bounding box center [1240, 377] width 20 height 20
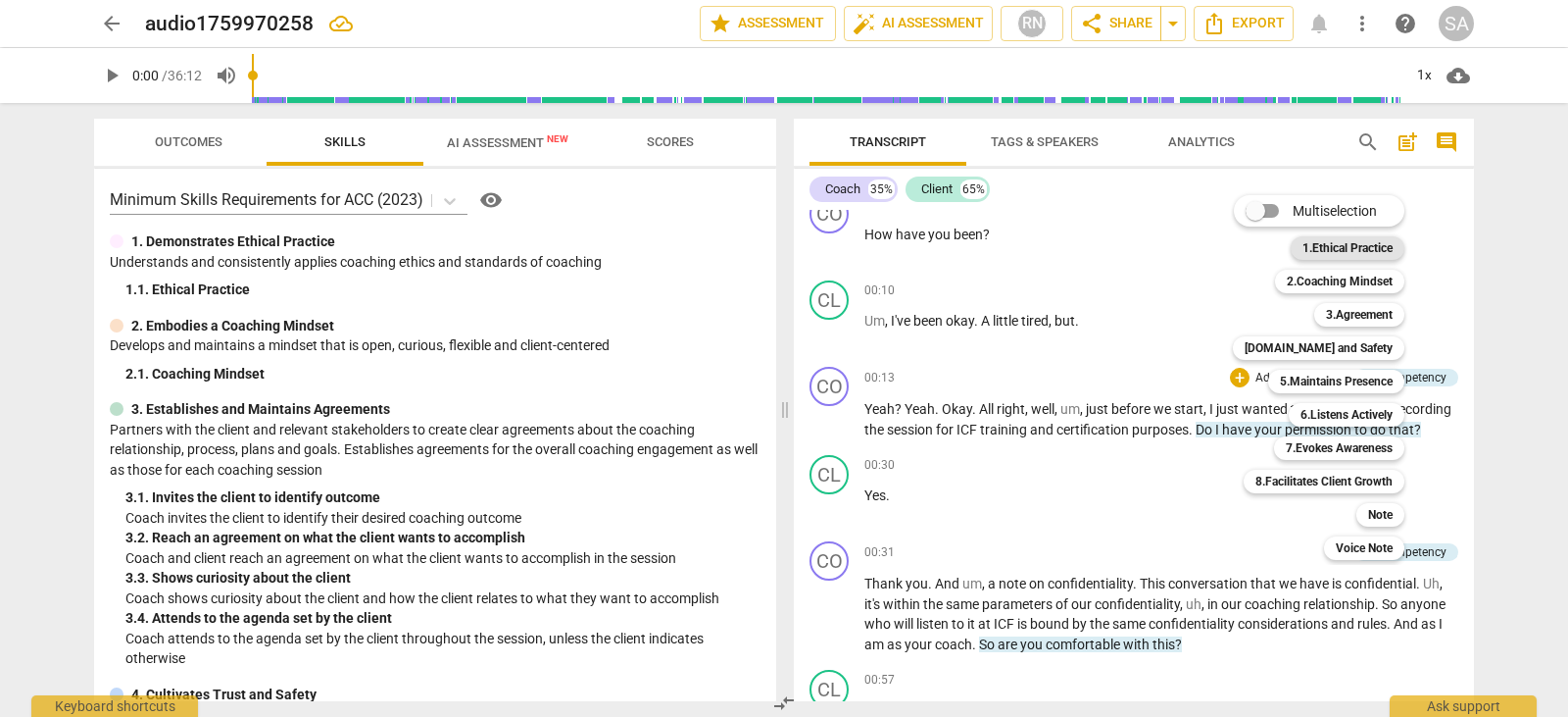
click at [1356, 240] on b "1.Ethical Practice" at bounding box center [1347, 248] width 90 height 24
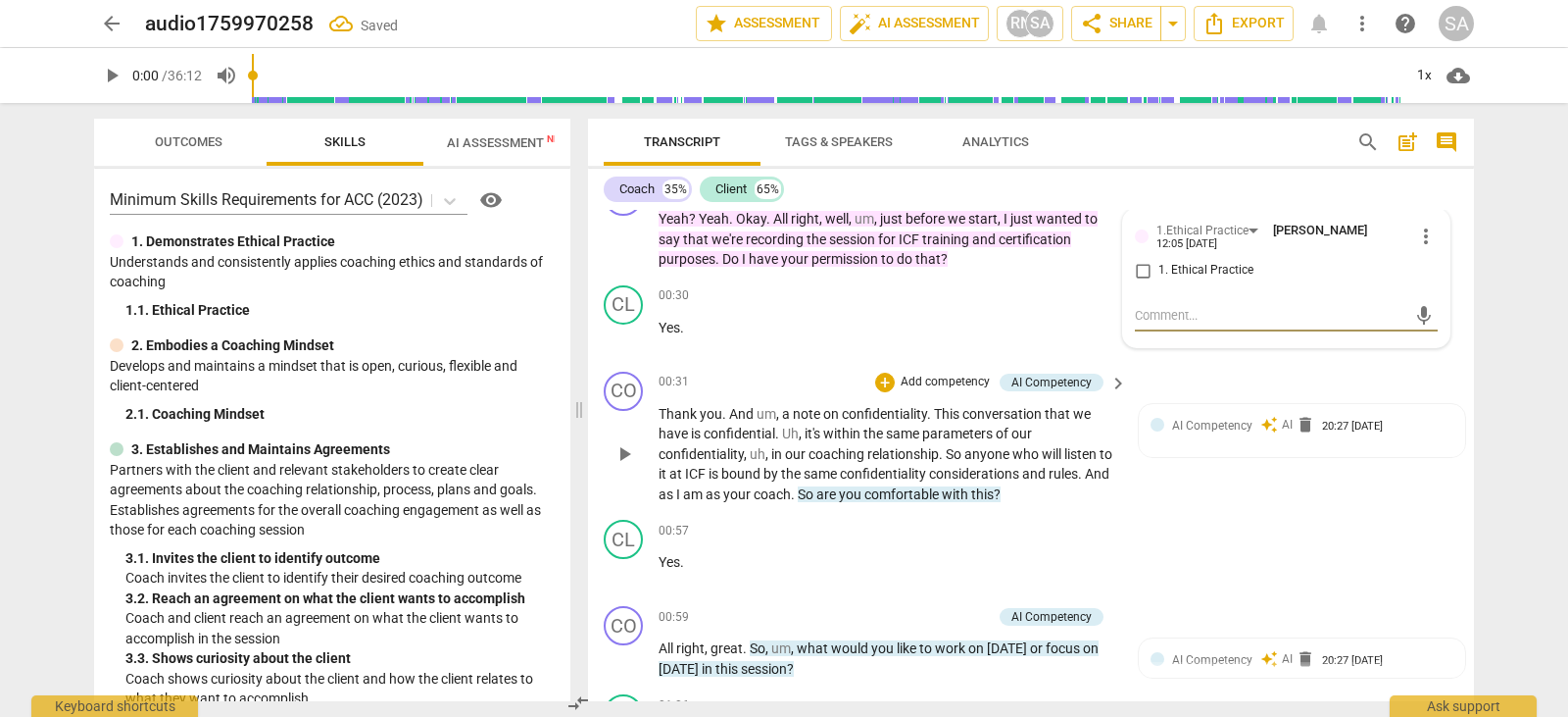
scroll to position [406, 0]
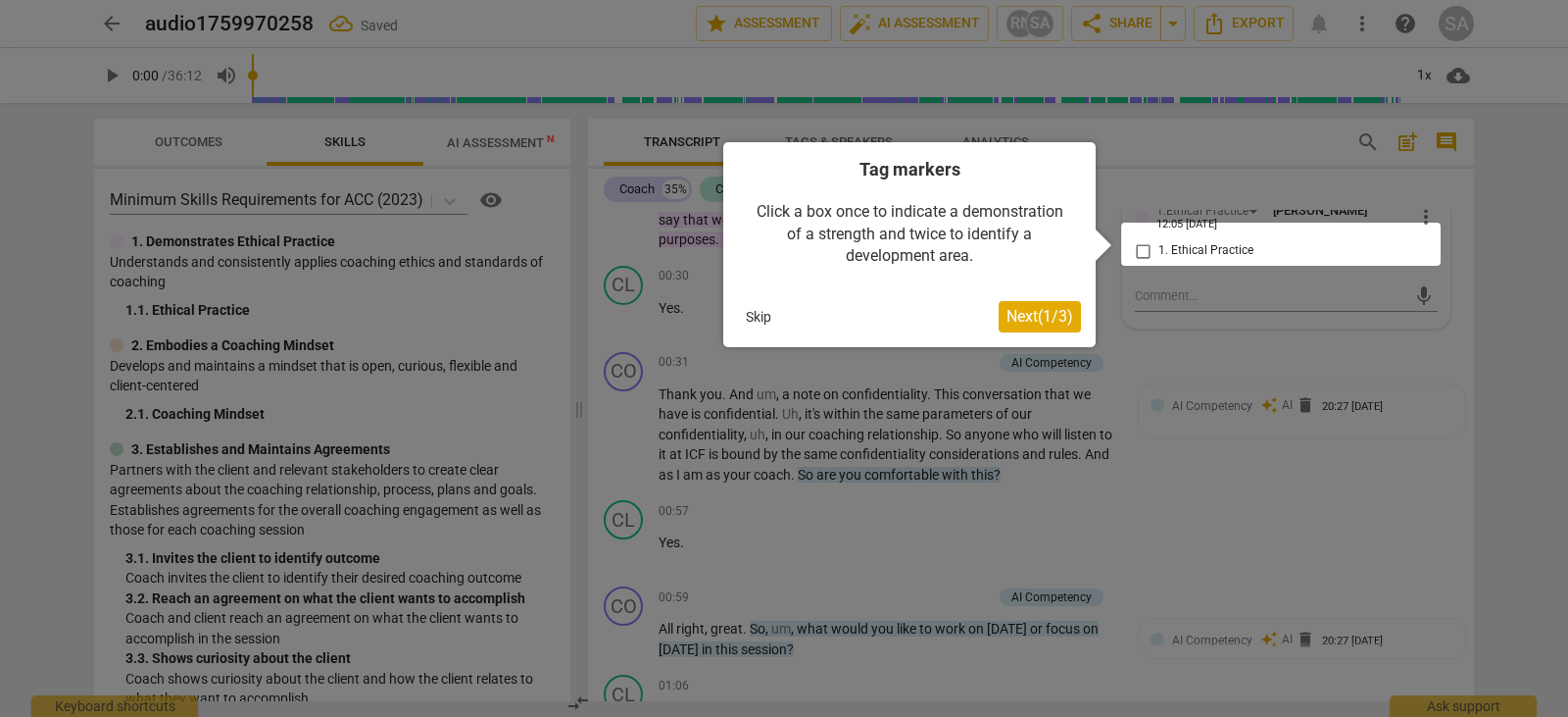
click at [1034, 322] on span "Next ( 1 / 3 )" at bounding box center [1039, 316] width 66 height 19
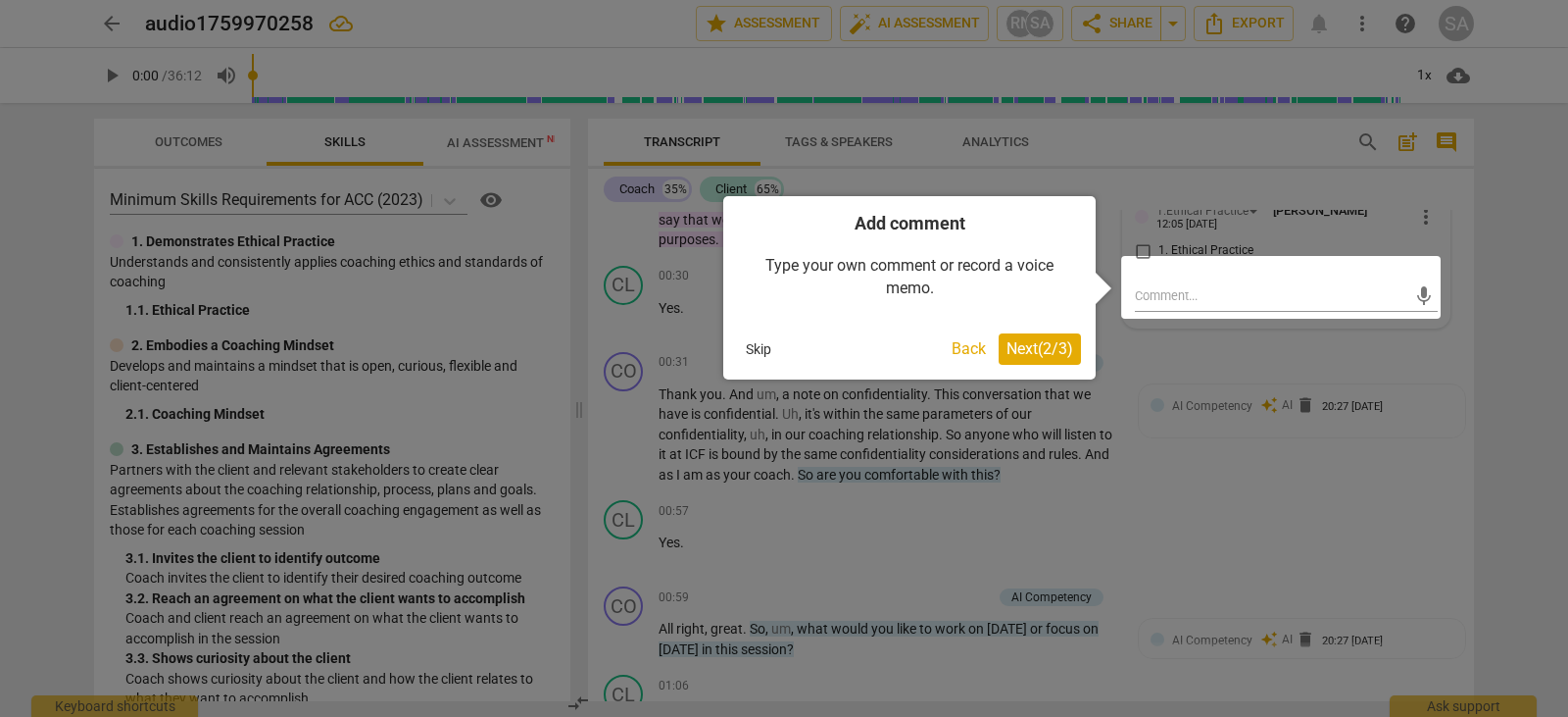
click at [1017, 347] on span "Next ( 2 / 3 )" at bounding box center [1039, 349] width 66 height 19
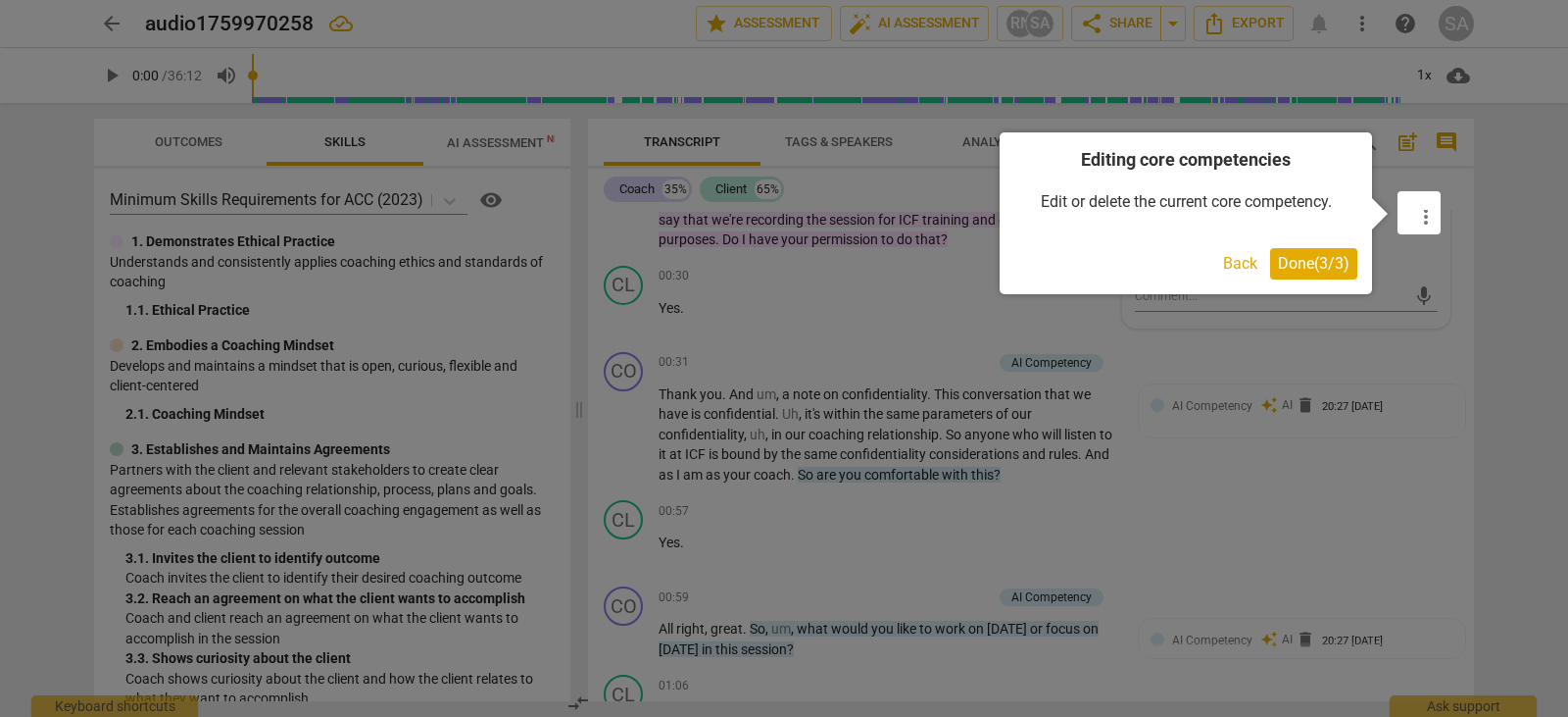
click at [1317, 273] on button "Done ( 3 / 3 )" at bounding box center [1314, 264] width 87 height 32
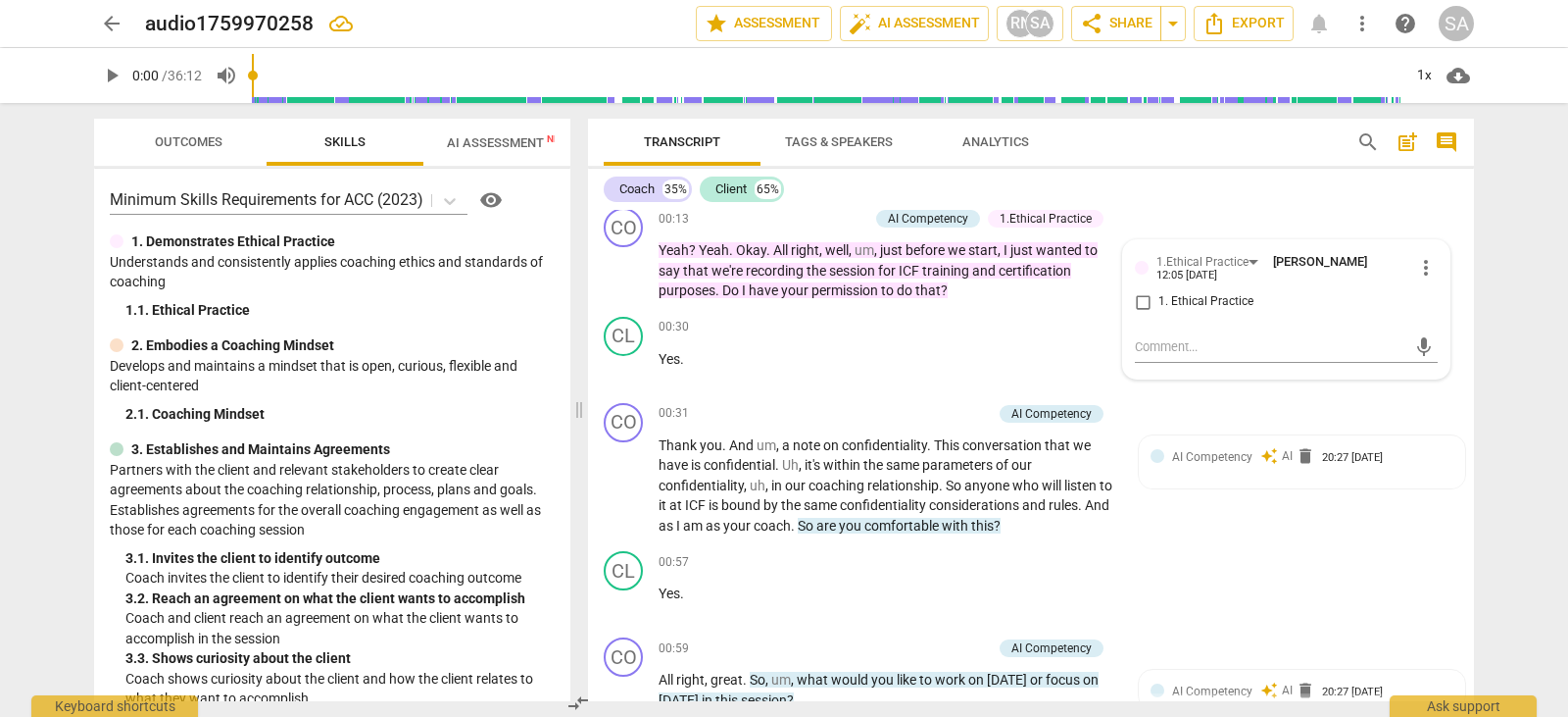
scroll to position [210, 0]
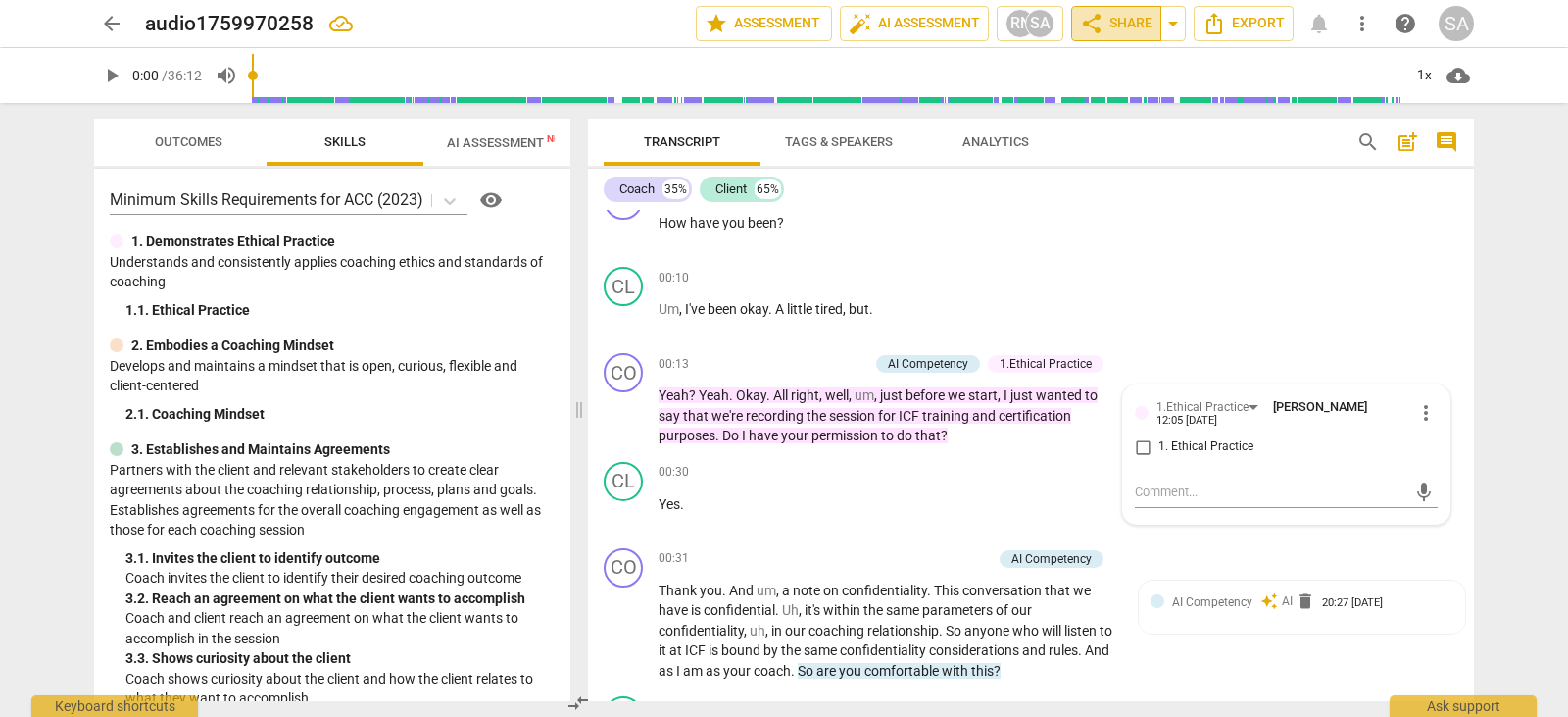
click at [1135, 32] on span "share Share" at bounding box center [1115, 24] width 72 height 24
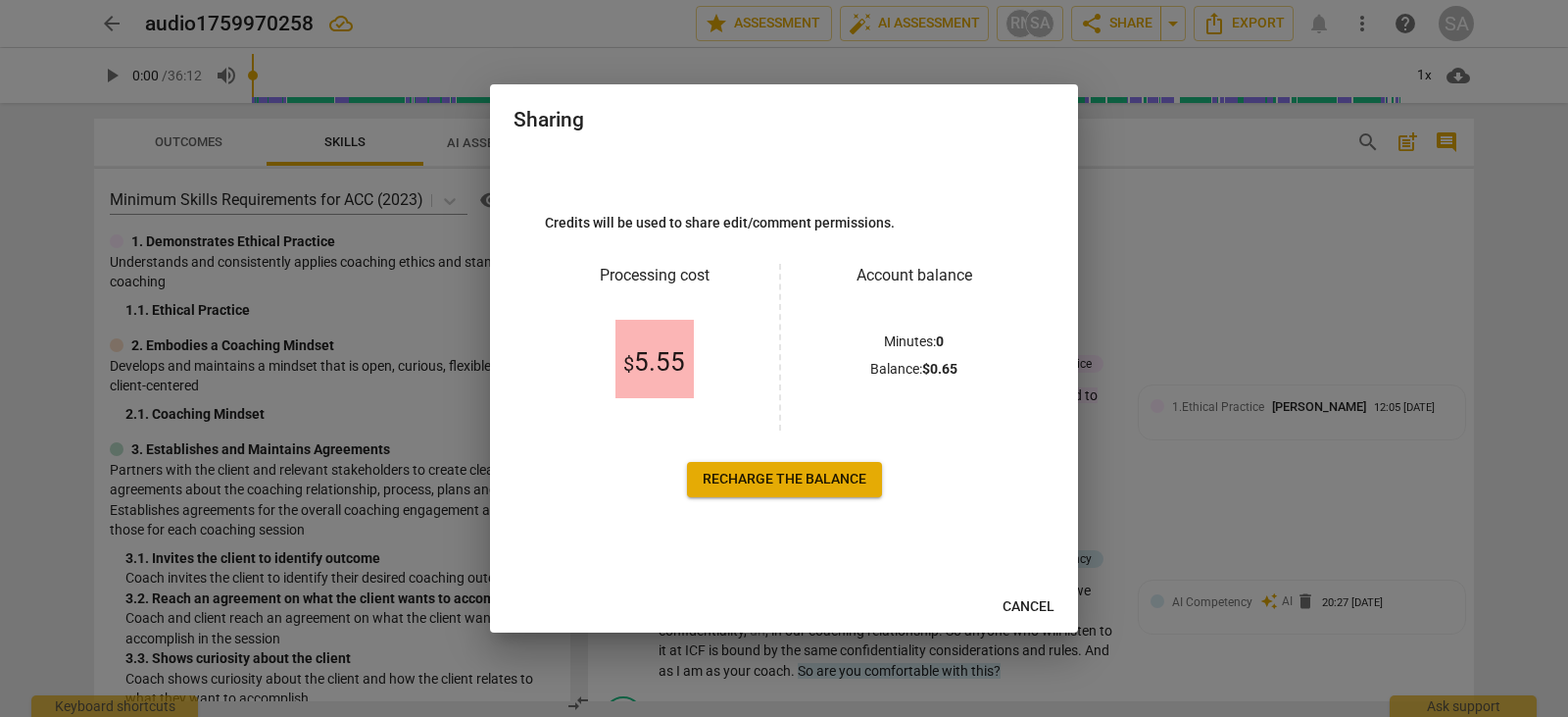
click at [1017, 606] on span "Cancel" at bounding box center [1028, 607] width 52 height 20
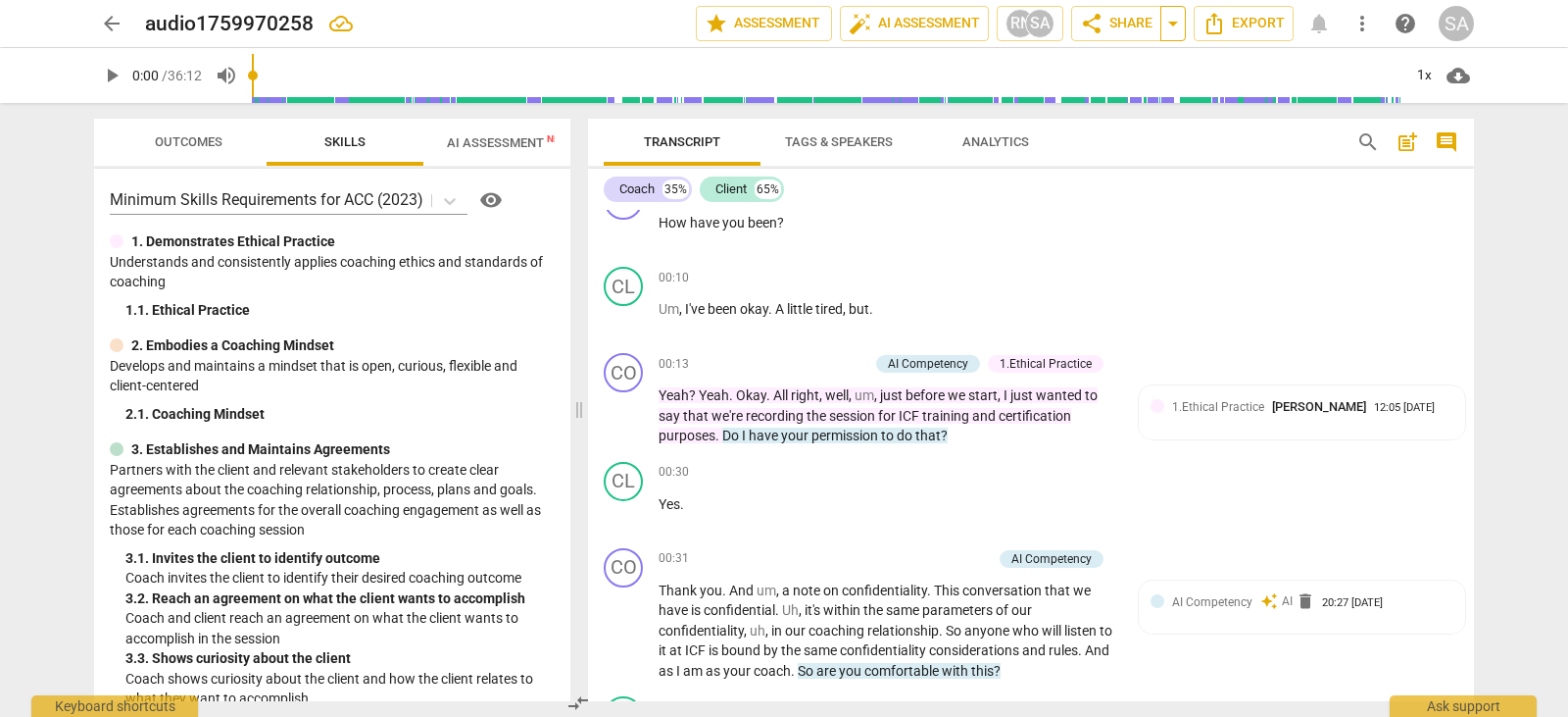
click at [1179, 24] on span "arrow_drop_down" at bounding box center [1173, 24] width 24 height 24
click at [1149, 268] on div "CL play_arrow pause 00:10 + Add competency keyboard_arrow_right Um , I've been …" at bounding box center [1031, 302] width 886 height 86
click at [1092, 25] on span "share" at bounding box center [1092, 24] width 24 height 24
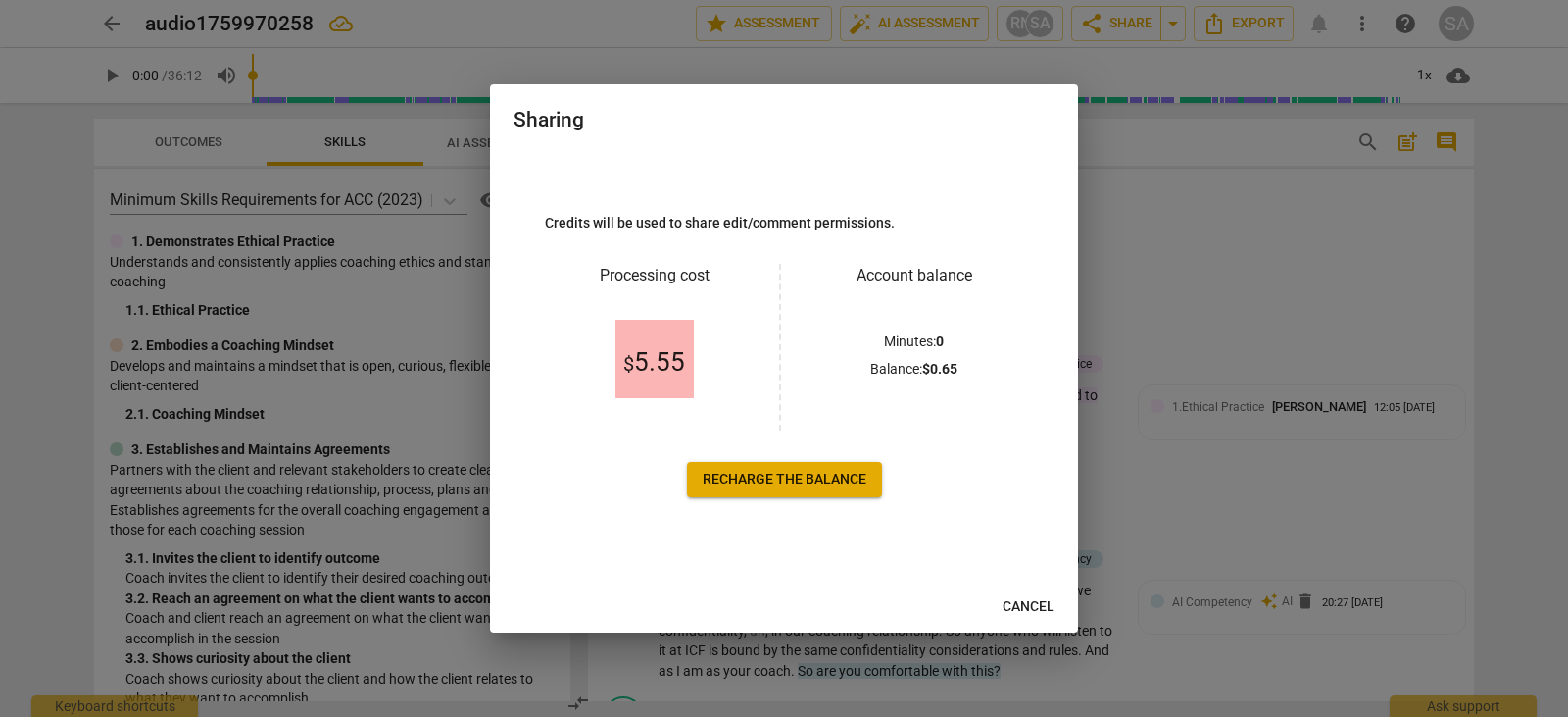
click at [1023, 604] on span "Cancel" at bounding box center [1028, 607] width 52 height 20
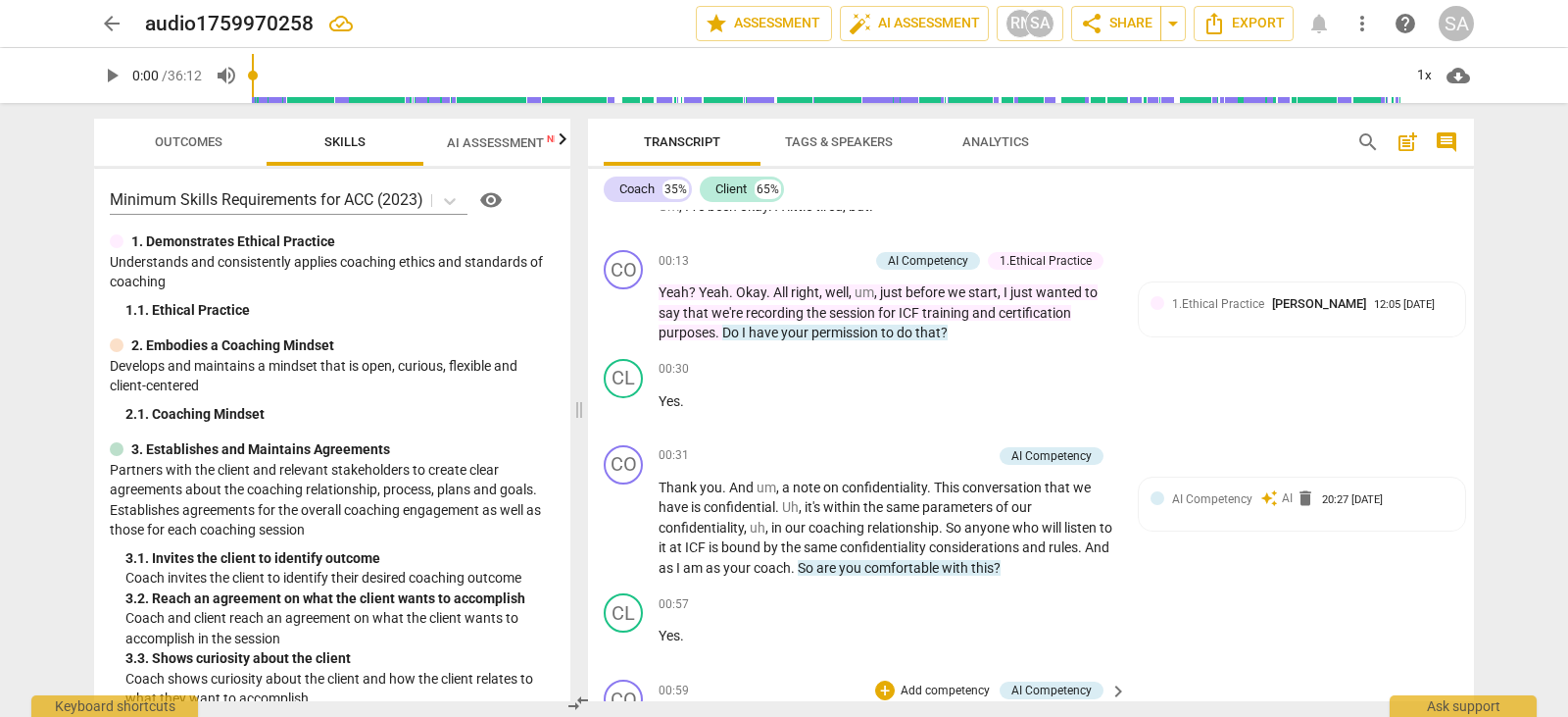
scroll to position [308, 0]
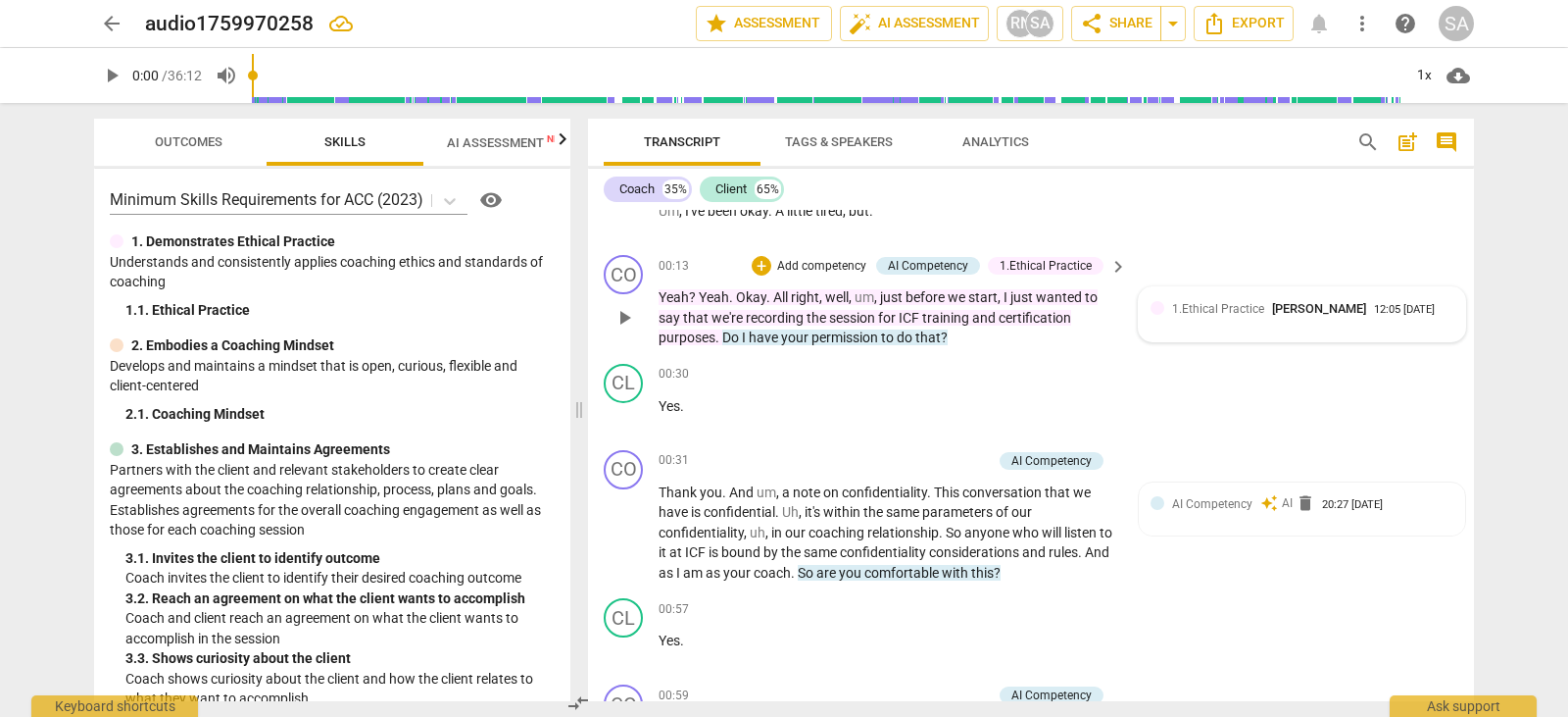
drag, startPoint x: 1222, startPoint y: 312, endPoint x: 1206, endPoint y: 321, distance: 18.4
click at [1206, 321] on div "1.Ethical Practice [PERSON_NAME] 12:05 [DATE]" at bounding box center [1301, 314] width 303 height 31
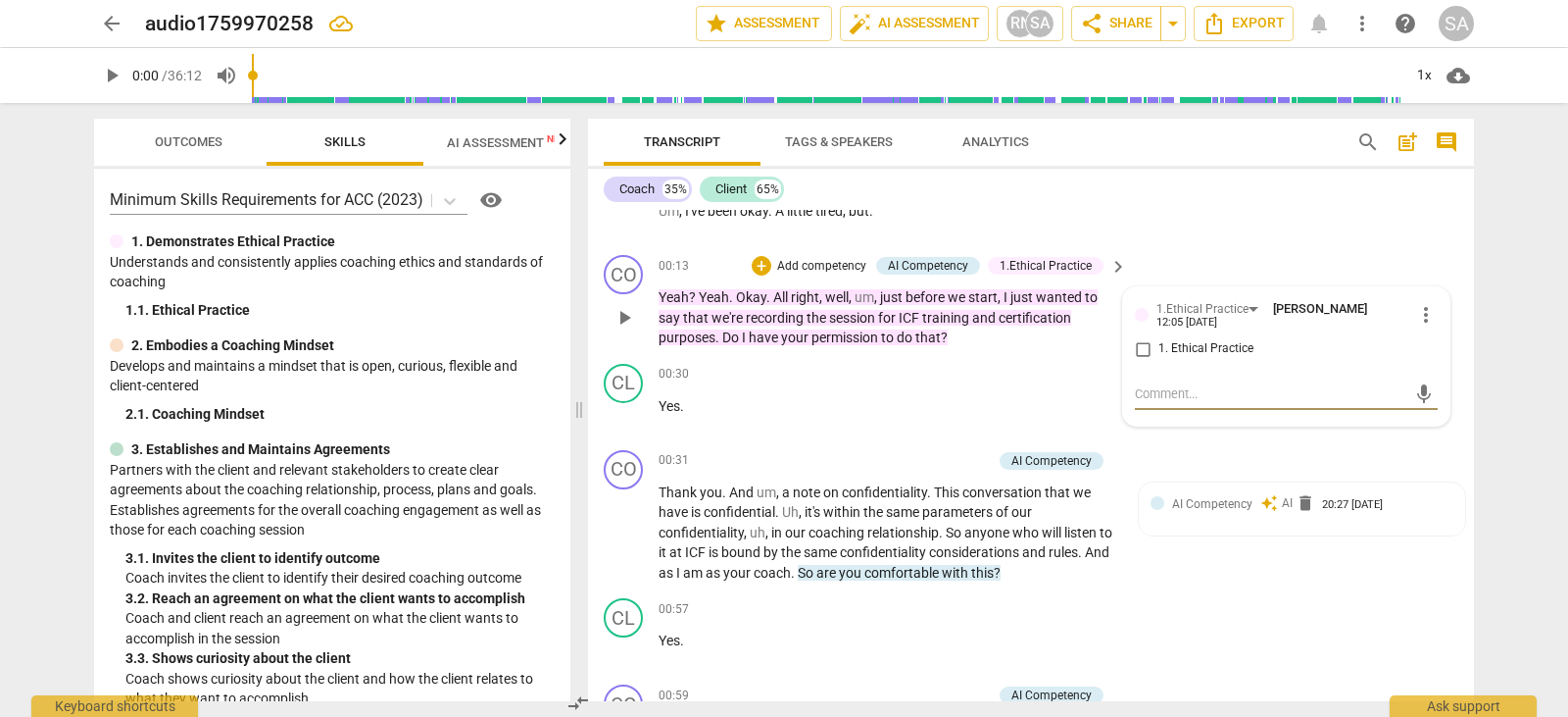
click at [1423, 306] on span "more_vert" at bounding box center [1426, 315] width 24 height 24
click at [1424, 355] on li "Delete" at bounding box center [1441, 349] width 67 height 38
